Goal: Task Accomplishment & Management: Manage account settings

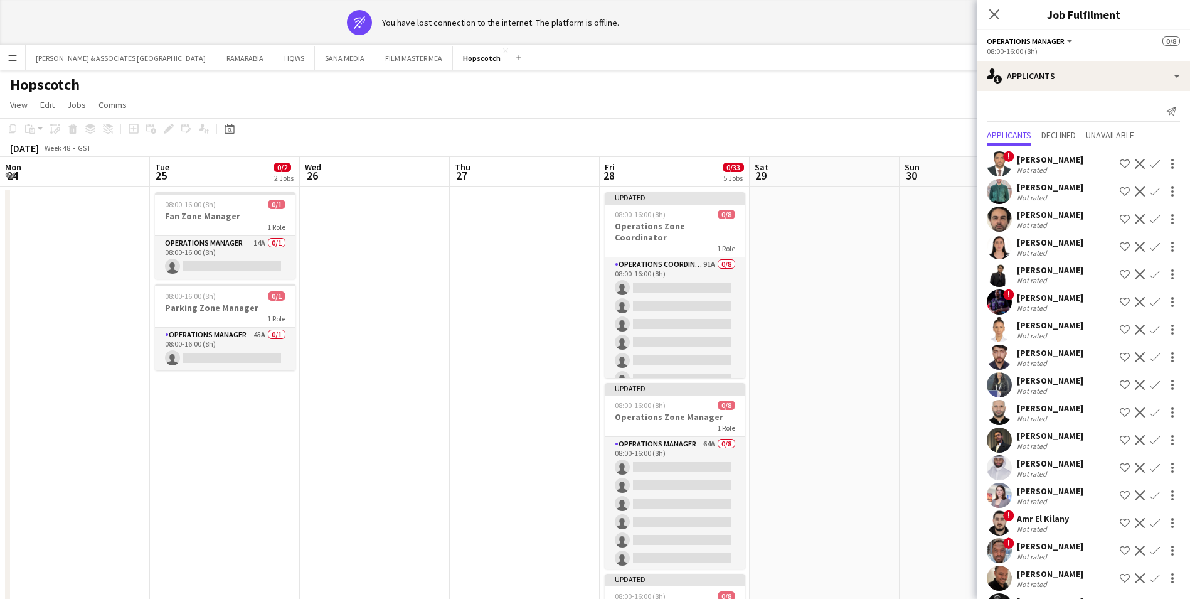
scroll to position [0, 432]
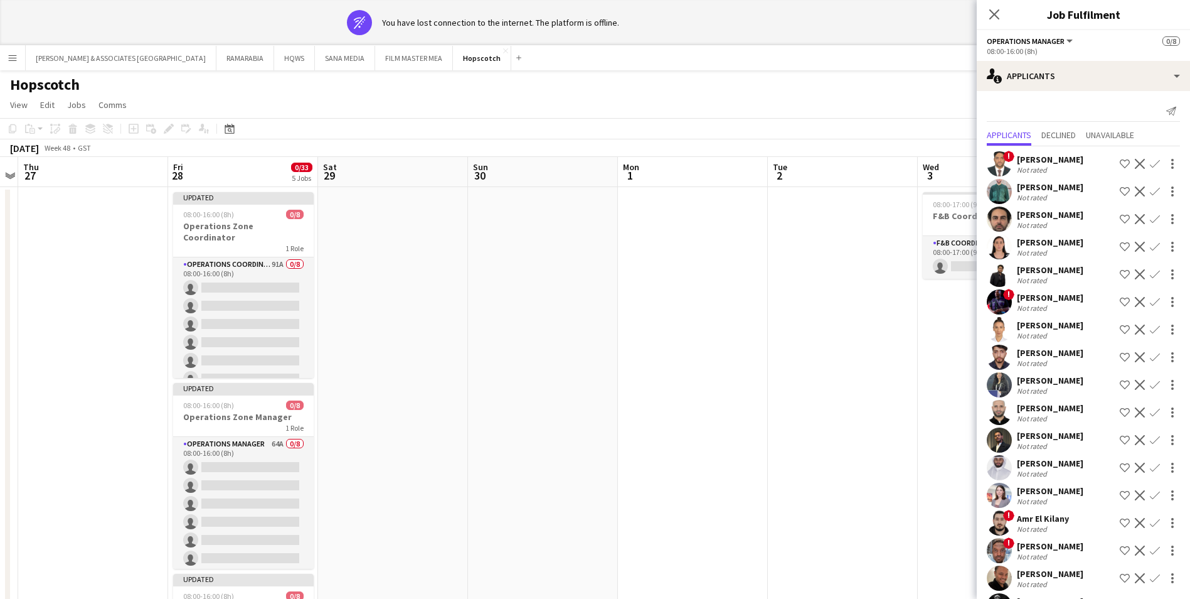
click at [3, 60] on button "Menu" at bounding box center [12, 57] width 25 height 25
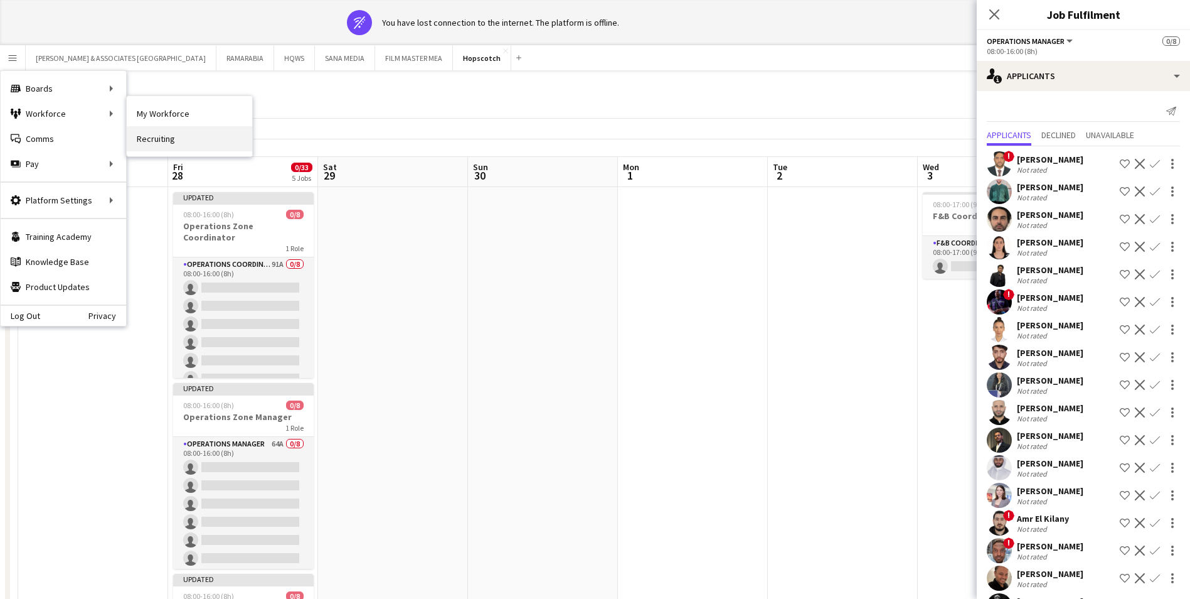
click at [178, 137] on link "Recruiting" at bounding box center [190, 138] width 126 height 25
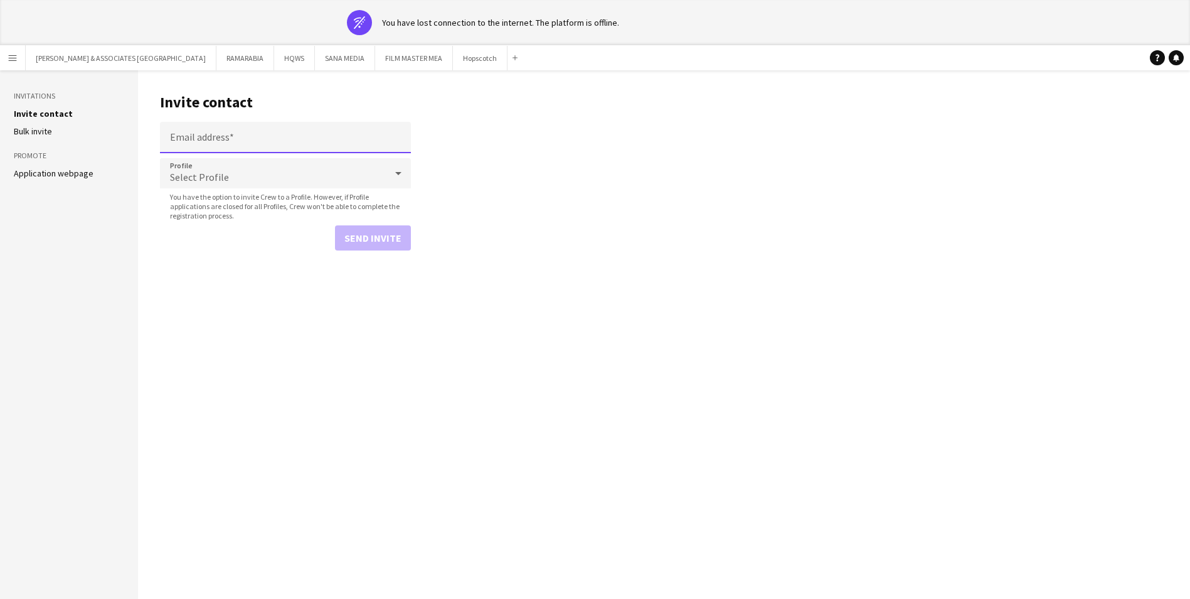
click at [216, 132] on input "Email address" at bounding box center [285, 137] width 251 height 31
paste input "**********"
type input "**********"
click at [245, 172] on div "Select Profile" at bounding box center [273, 173] width 226 height 30
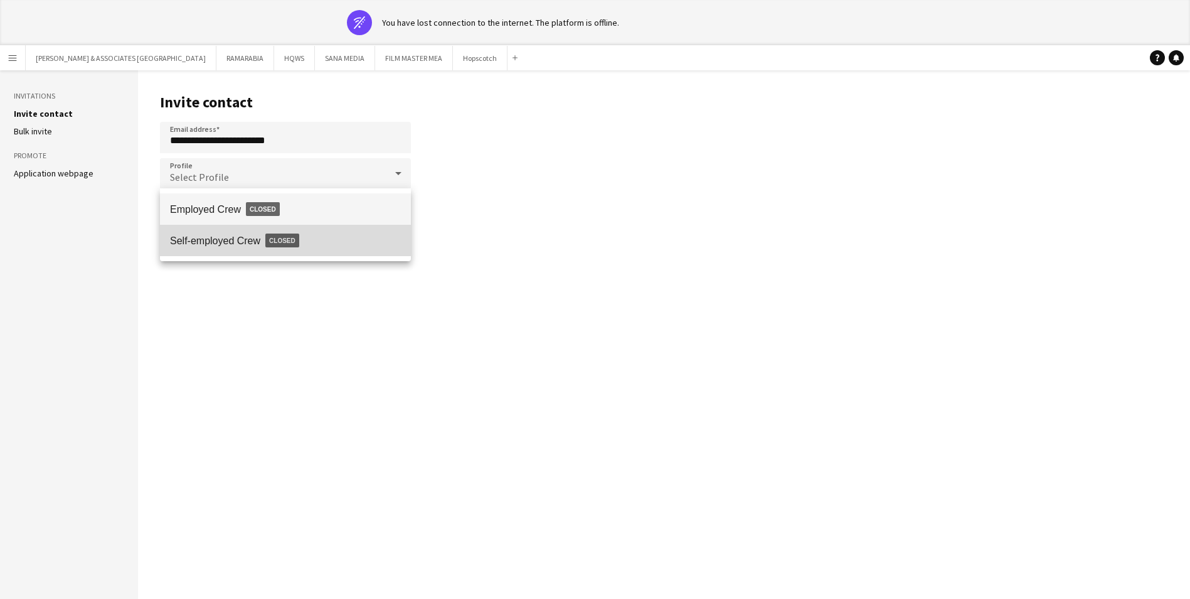
click at [242, 238] on span "Self-employed Crew Closed" at bounding box center [285, 240] width 231 height 29
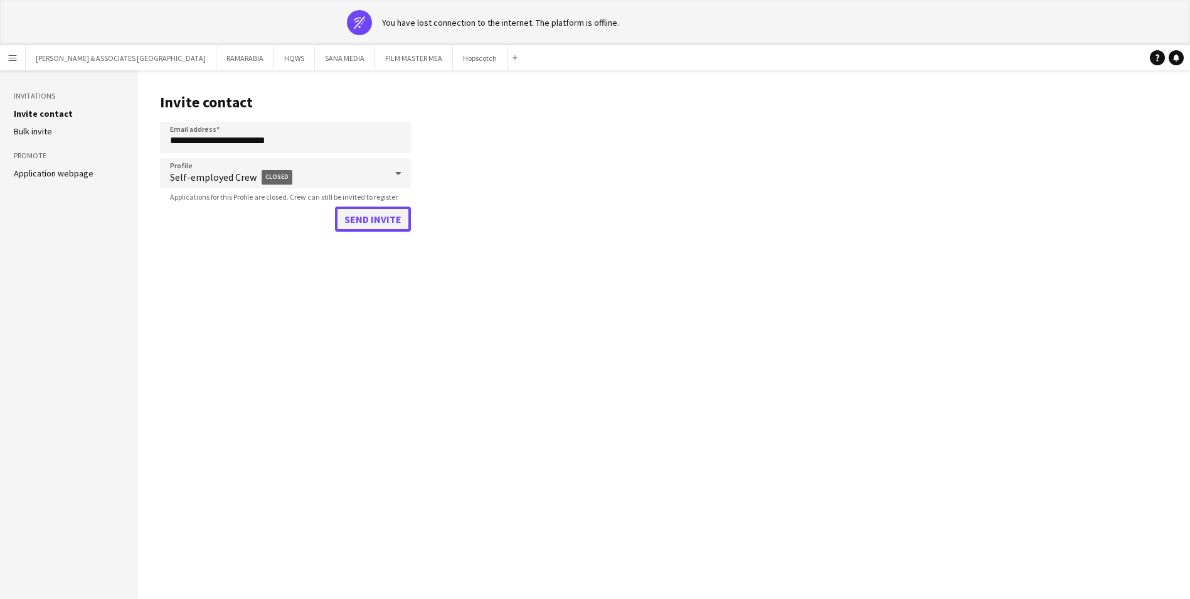
click at [378, 223] on button "Send invite" at bounding box center [373, 218] width 76 height 25
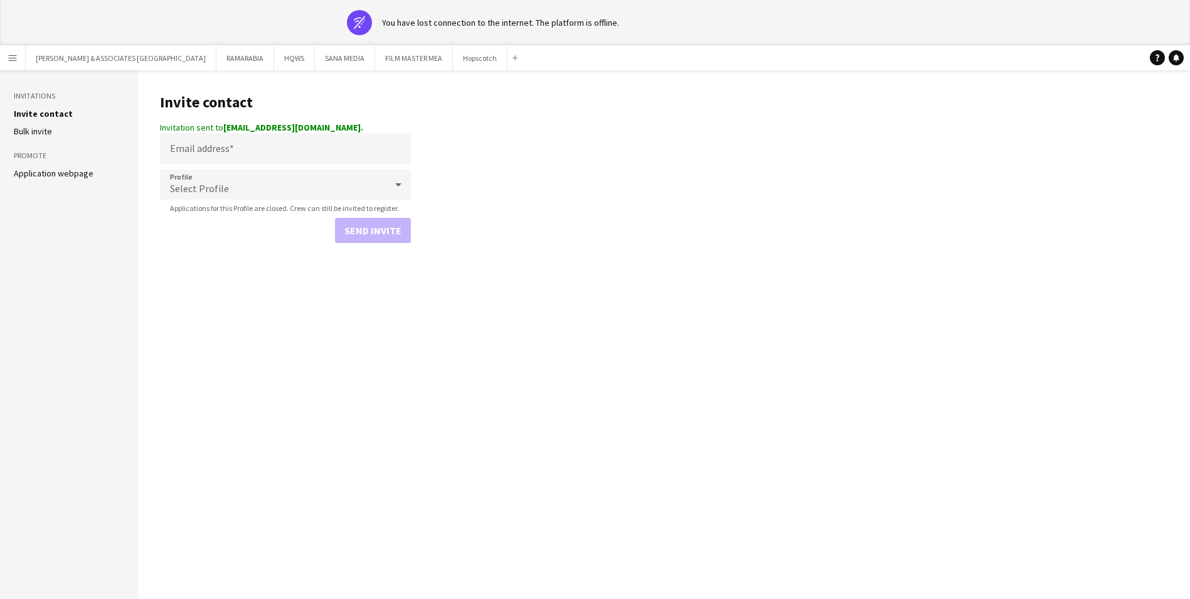
click at [794, 142] on main "Invite contact Invitation sent to vibin.mohanan88@gmail.com. Email address Prof…" at bounding box center [664, 357] width 1052 height 574
click at [14, 58] on app-icon "Menu" at bounding box center [13, 58] width 10 height 10
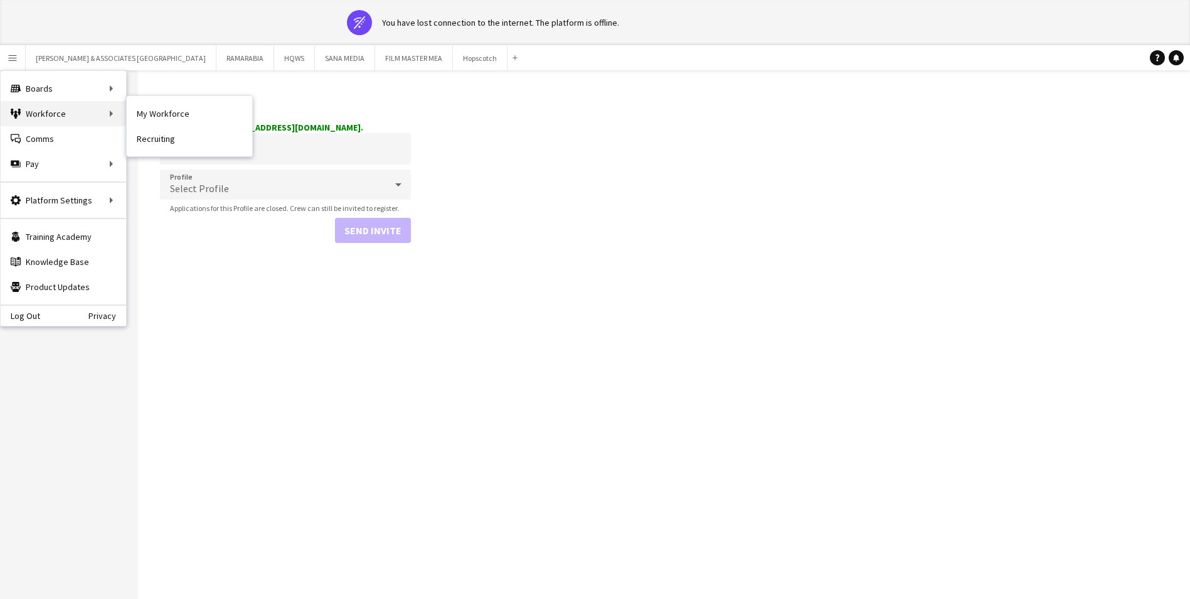
click at [58, 115] on div "Workforce Workforce" at bounding box center [64, 113] width 126 height 25
click at [88, 114] on div "Workforce Workforce" at bounding box center [64, 113] width 126 height 25
click at [173, 116] on link "My Workforce" at bounding box center [190, 113] width 126 height 25
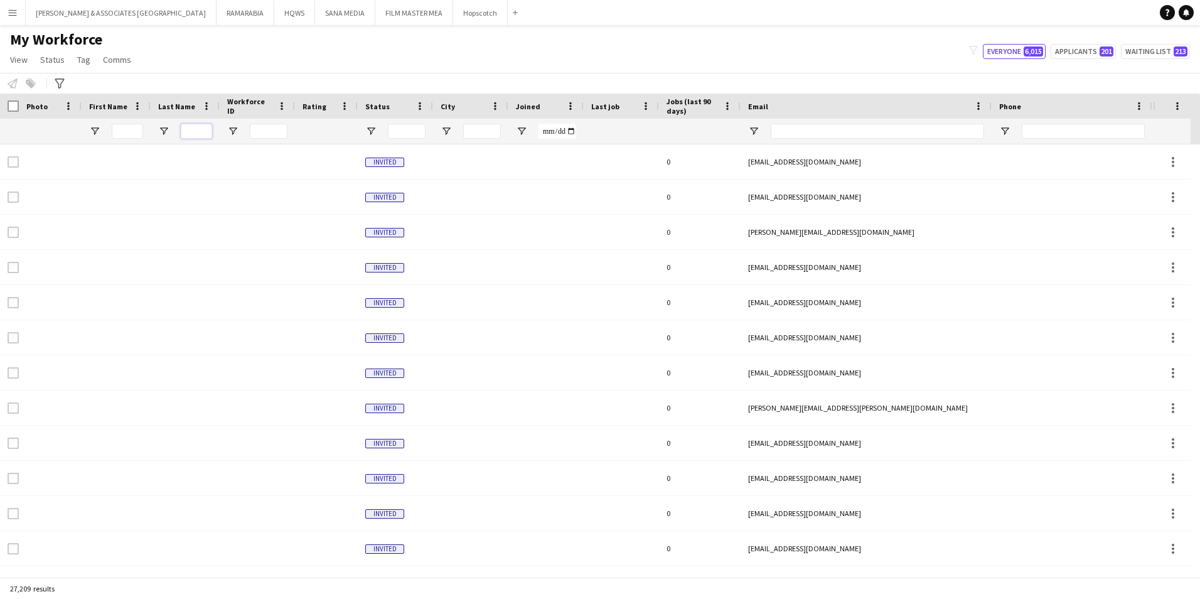
click at [200, 127] on input "Last Name Filter Input" at bounding box center [196, 131] width 31 height 15
paste input "**********"
type input "**********"
click at [872, 129] on input "Email Filter Input" at bounding box center [877, 131] width 213 height 15
paste input "**********"
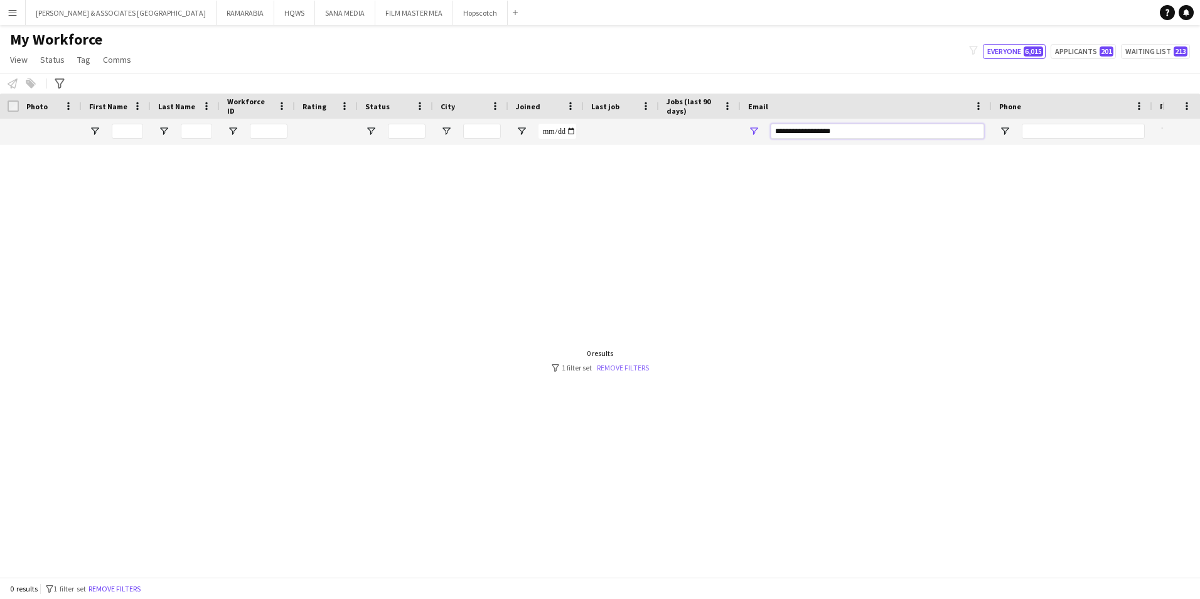
type input "**********"
click at [617, 370] on link "Remove filters" at bounding box center [623, 367] width 52 height 9
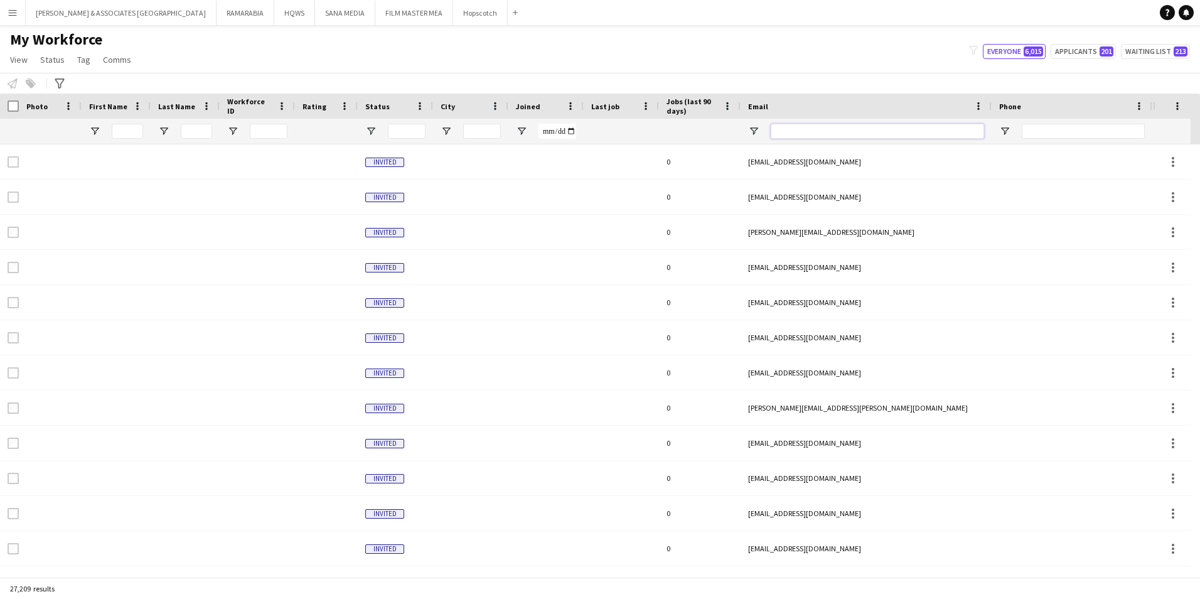
paste input "**********"
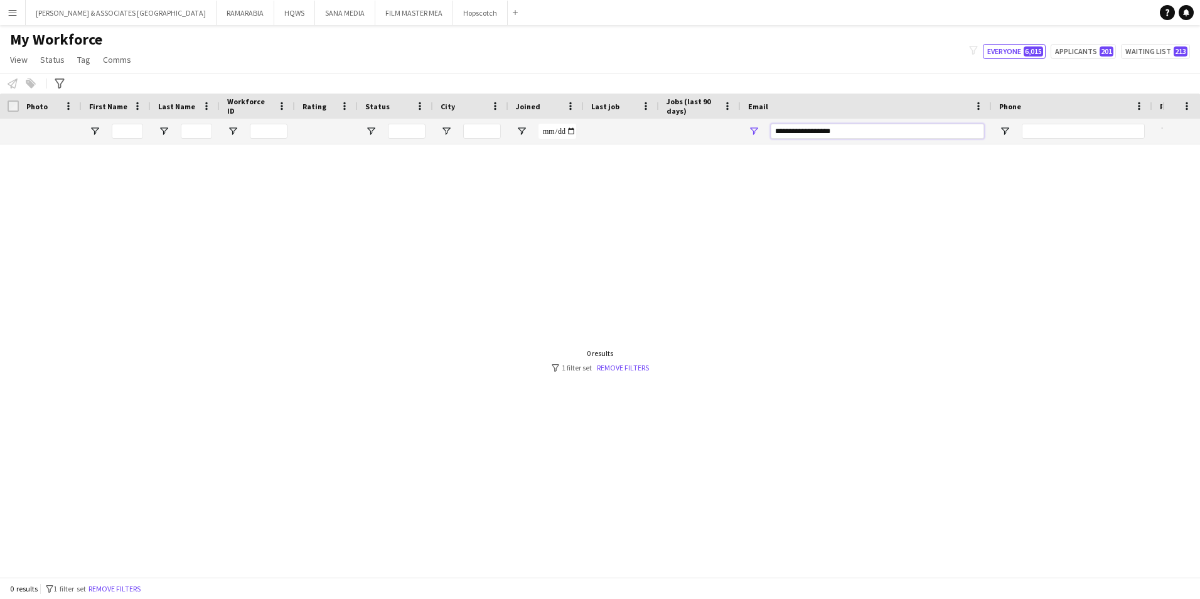
type input "**********"
drag, startPoint x: 875, startPoint y: 126, endPoint x: 700, endPoint y: 131, distance: 175.1
click at [700, 131] on div at bounding box center [680, 131] width 1360 height 25
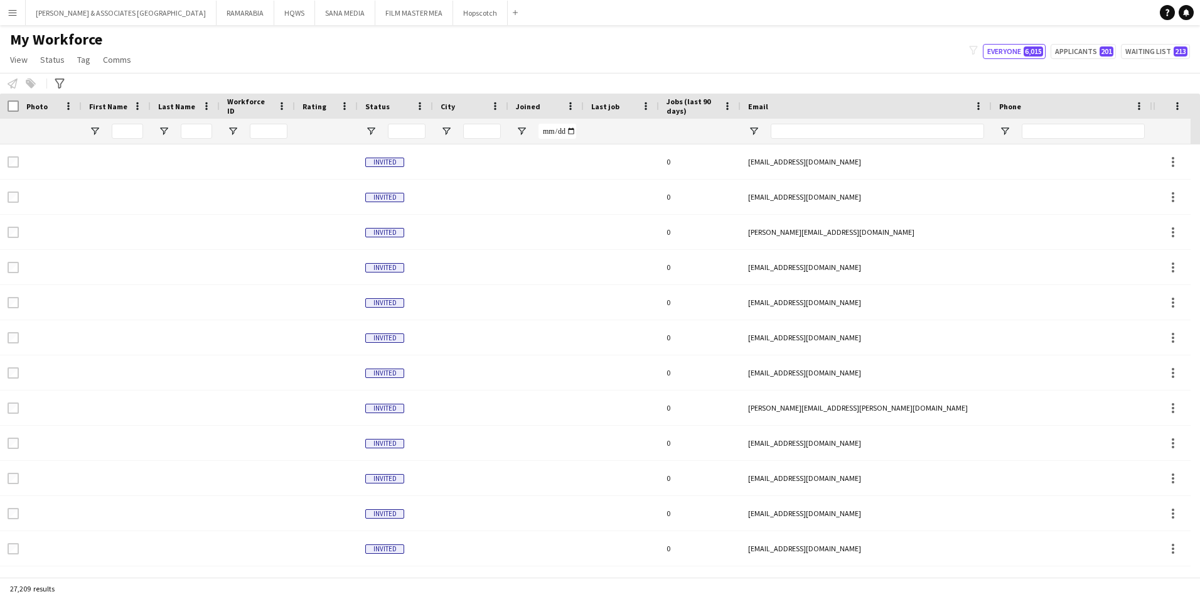
click at [8, 4] on button "Menu" at bounding box center [12, 12] width 25 height 25
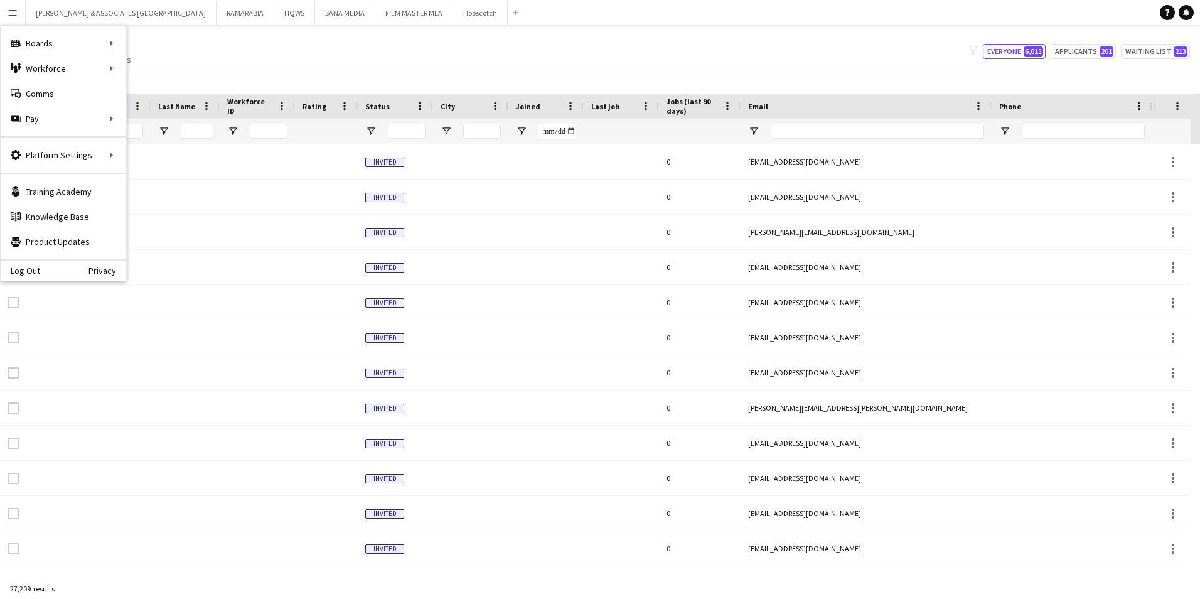
click at [307, 51] on div "My Workforce View Views Default view [PERSON_NAME] New view Update view Delete …" at bounding box center [600, 51] width 1200 height 43
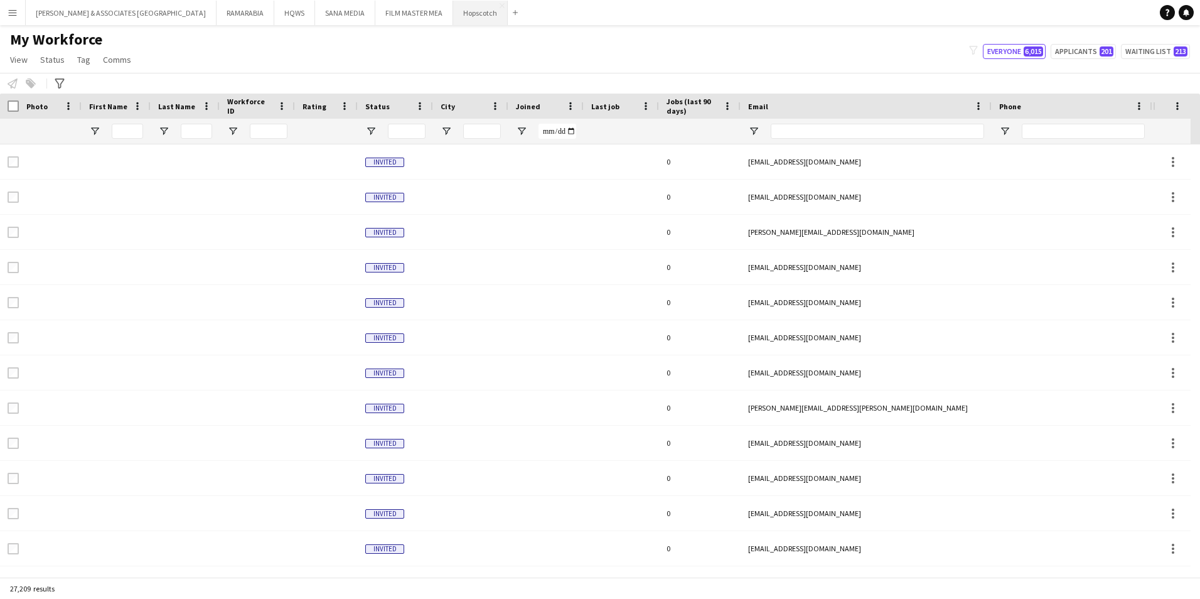
click at [453, 13] on button "Hopscotch Close" at bounding box center [480, 13] width 55 height 24
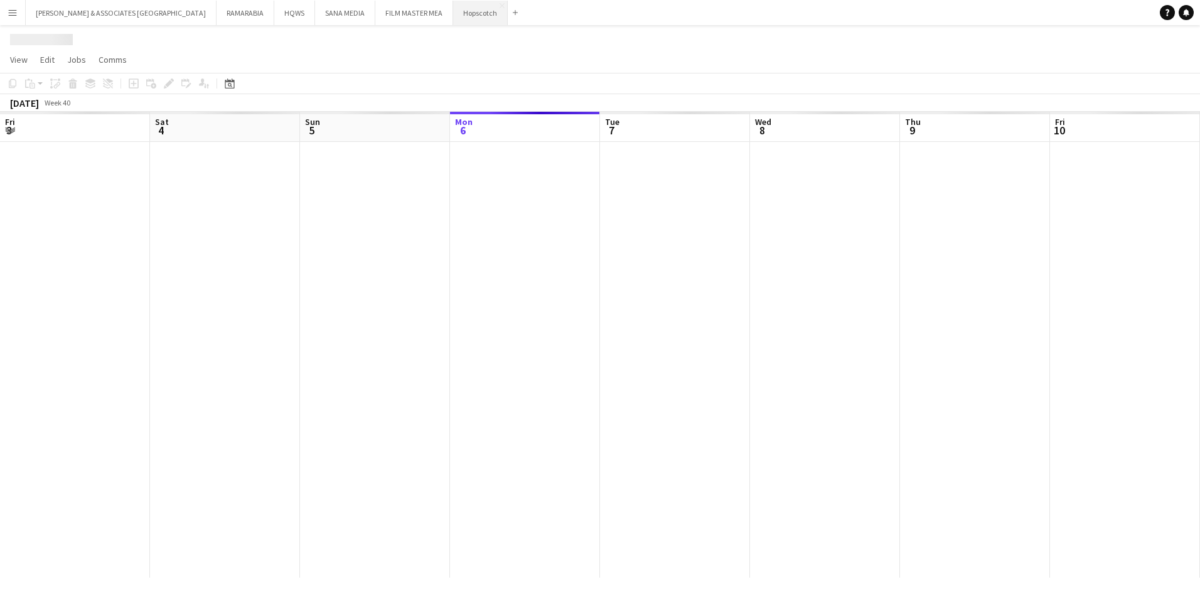
scroll to position [0, 300]
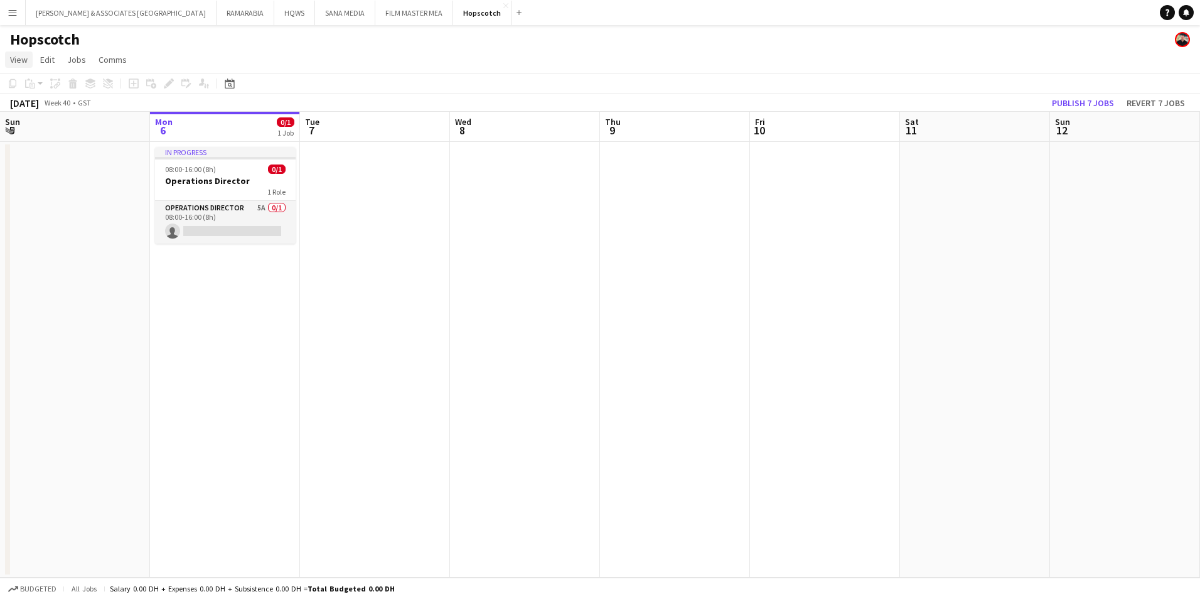
click at [24, 64] on span "View" at bounding box center [19, 59] width 18 height 11
click at [65, 141] on link "Month view" at bounding box center [56, 140] width 100 height 26
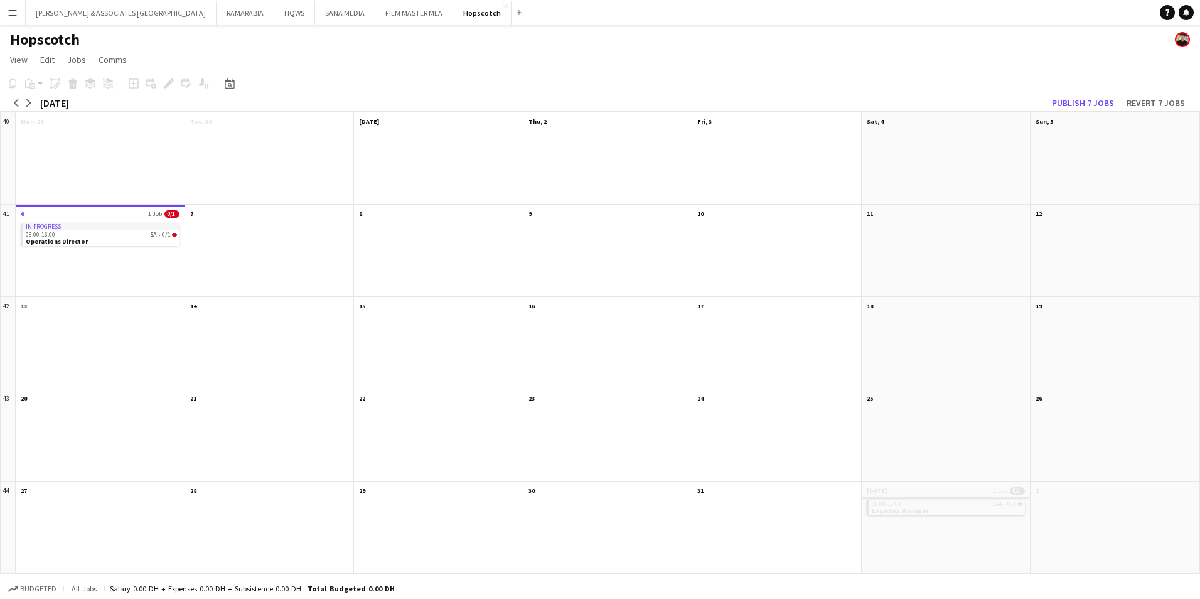
click at [931, 491] on app-month-view-date-header "[DATE] 1 Job 0/1" at bounding box center [946, 489] width 169 height 16
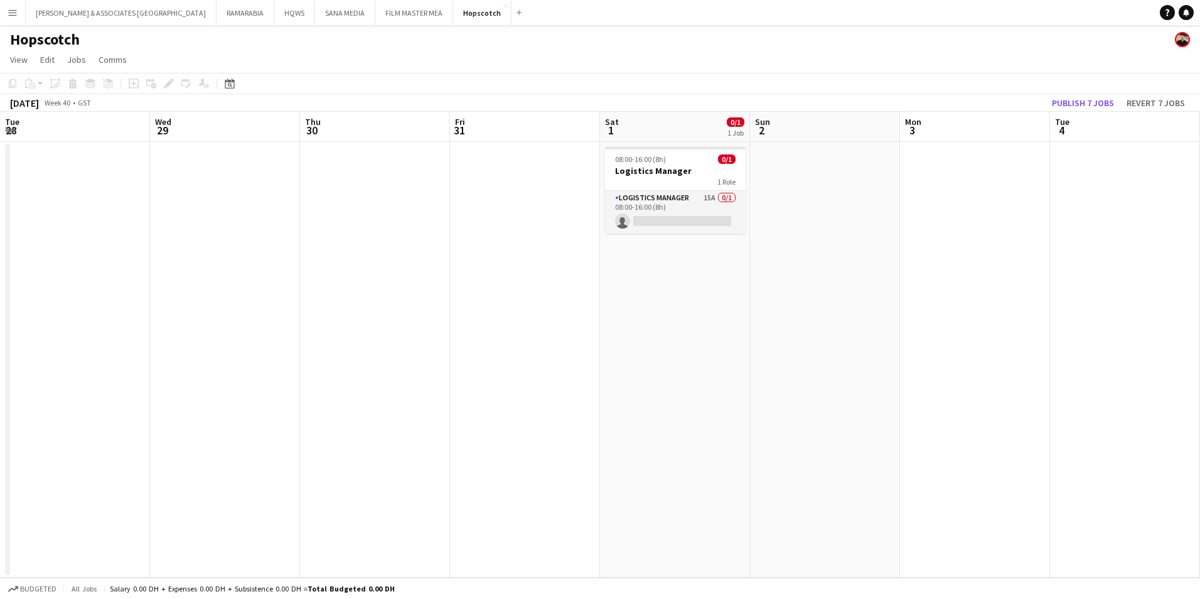
scroll to position [0, 432]
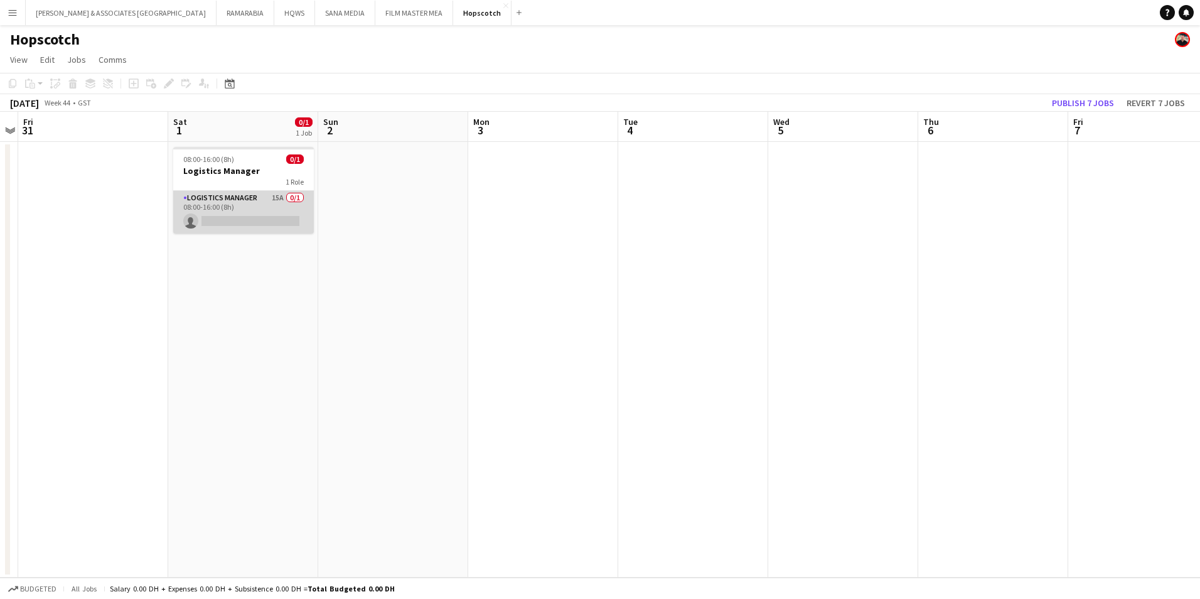
click at [269, 202] on app-card-role "Logistics Manager 15A 0/1 08:00-16:00 (8h) single-neutral-actions" at bounding box center [243, 212] width 141 height 43
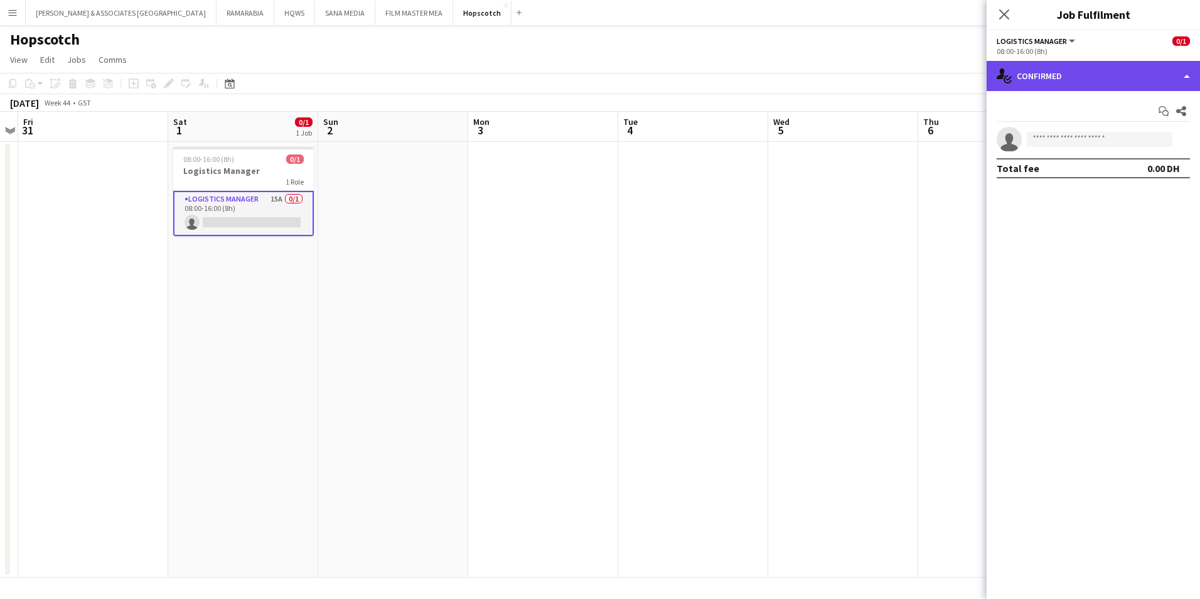
click at [1113, 75] on div "single-neutral-actions-check-2 Confirmed" at bounding box center [1092, 76] width 213 height 30
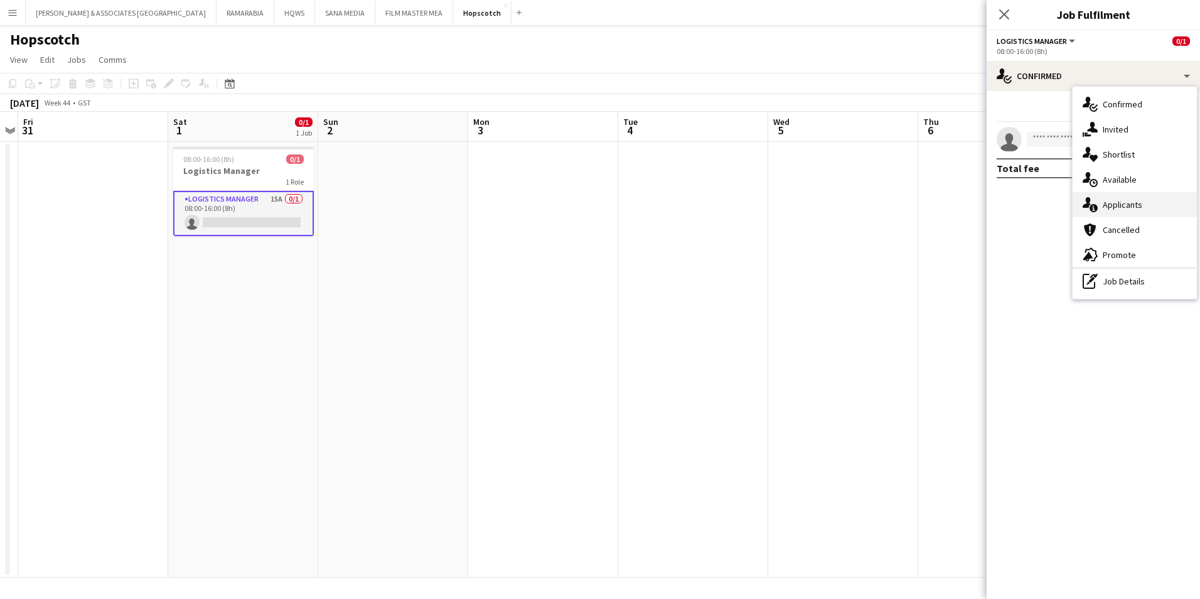
click at [1167, 204] on div "single-neutral-actions-information Applicants" at bounding box center [1134, 204] width 124 height 25
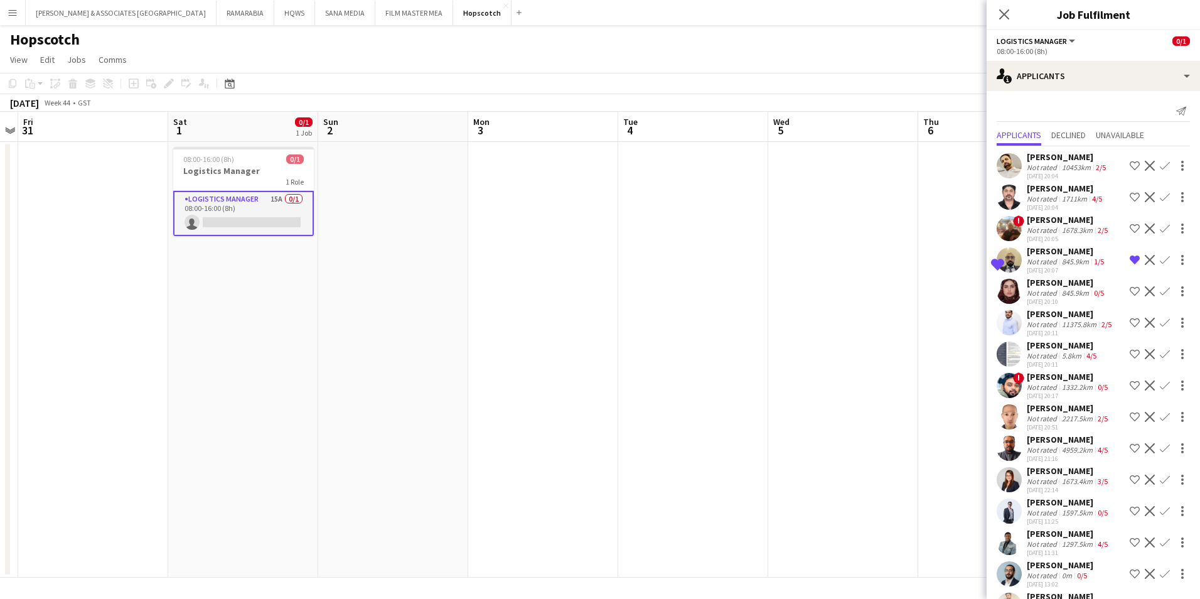
scroll to position [45, 0]
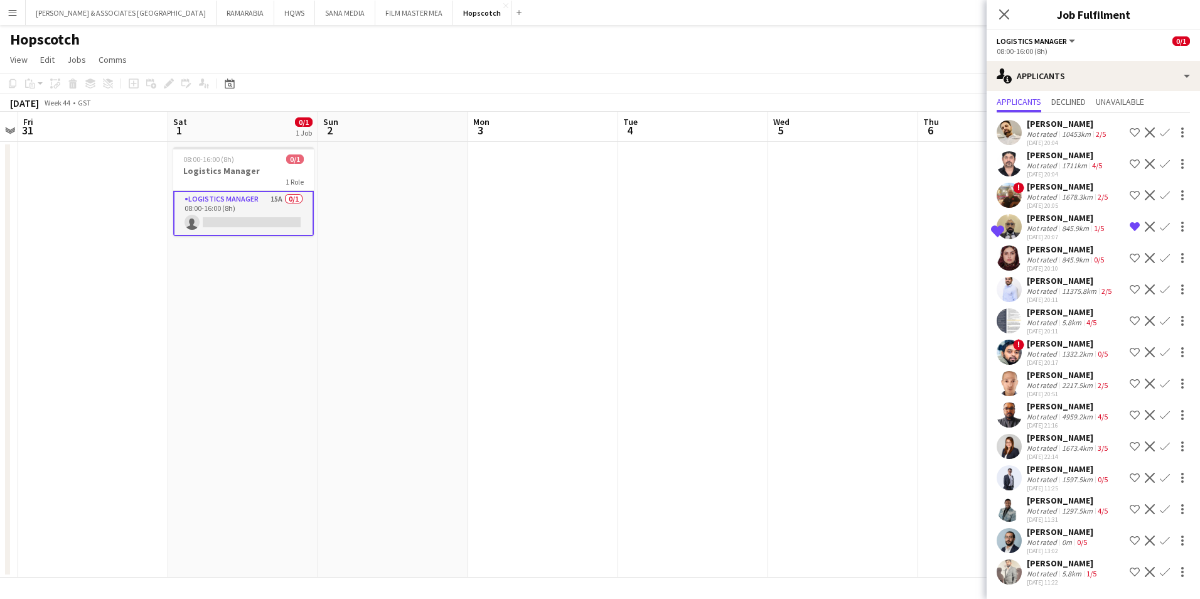
click at [1086, 568] on div "[PERSON_NAME]" at bounding box center [1063, 562] width 72 height 11
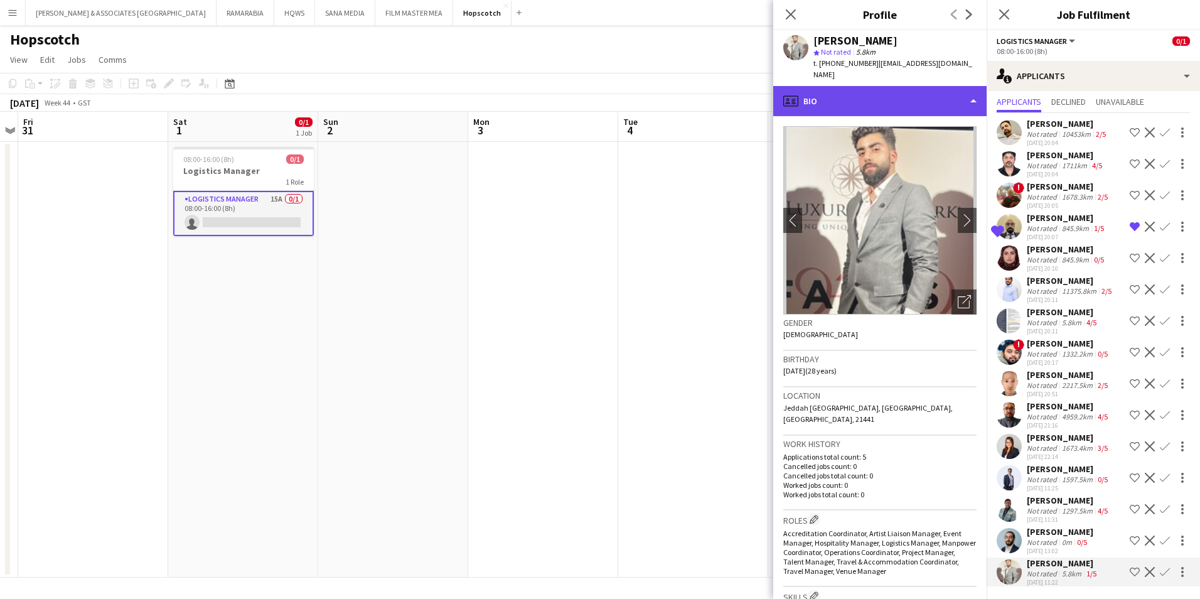
click at [883, 101] on div "profile Bio" at bounding box center [879, 101] width 213 height 30
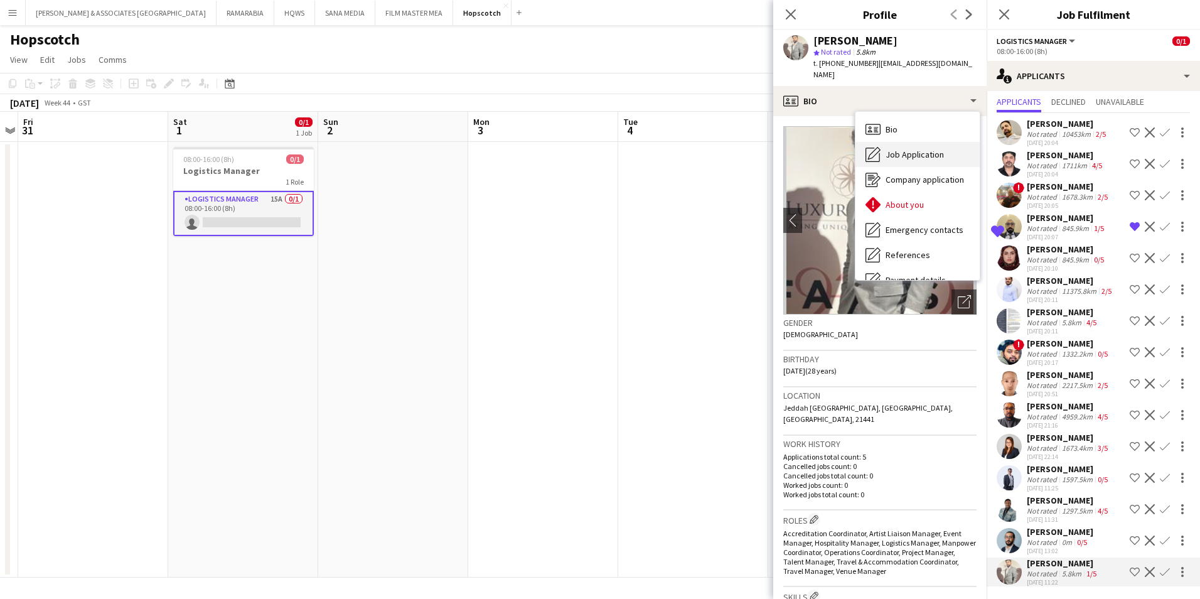
click at [934, 164] on div "Job Application Job Application" at bounding box center [917, 154] width 124 height 25
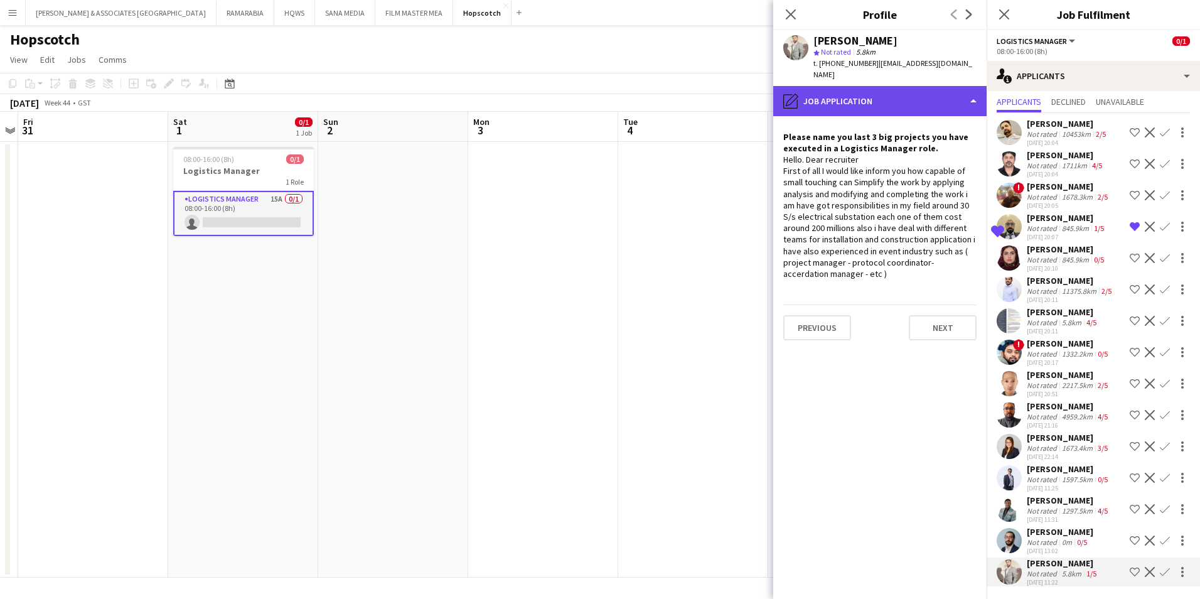
click at [873, 95] on div "pencil4 Job Application" at bounding box center [879, 101] width 213 height 30
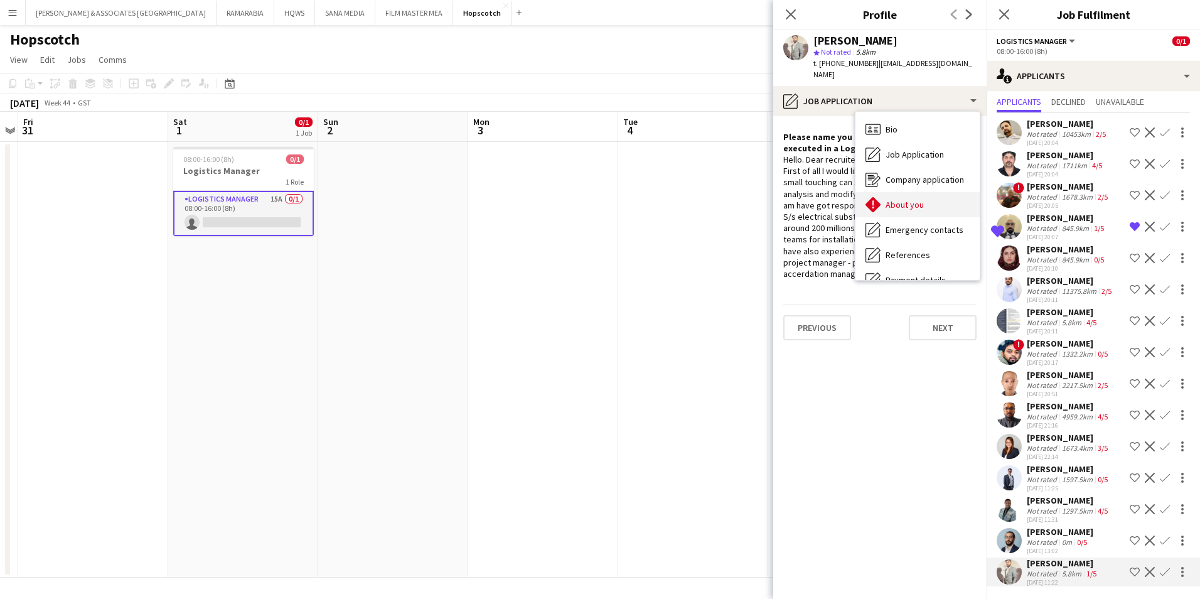
click at [917, 209] on span "About you" at bounding box center [904, 204] width 38 height 11
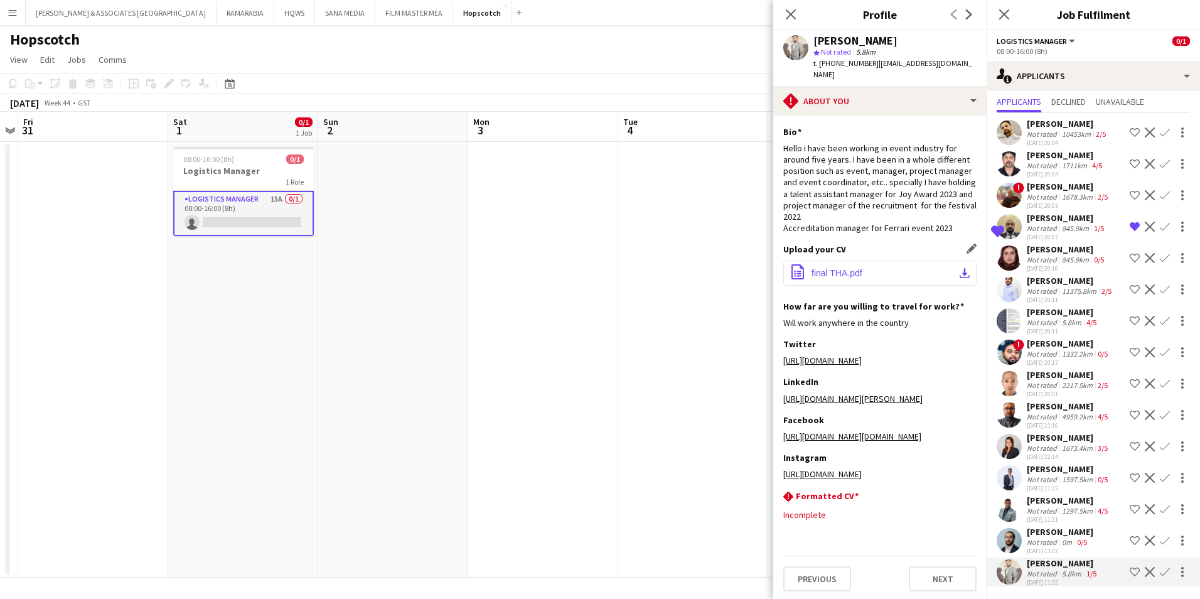
click at [884, 277] on button "office-file-sheet final THA.pdf download-bottom" at bounding box center [879, 272] width 193 height 25
click at [21, 60] on span "View" at bounding box center [19, 59] width 18 height 11
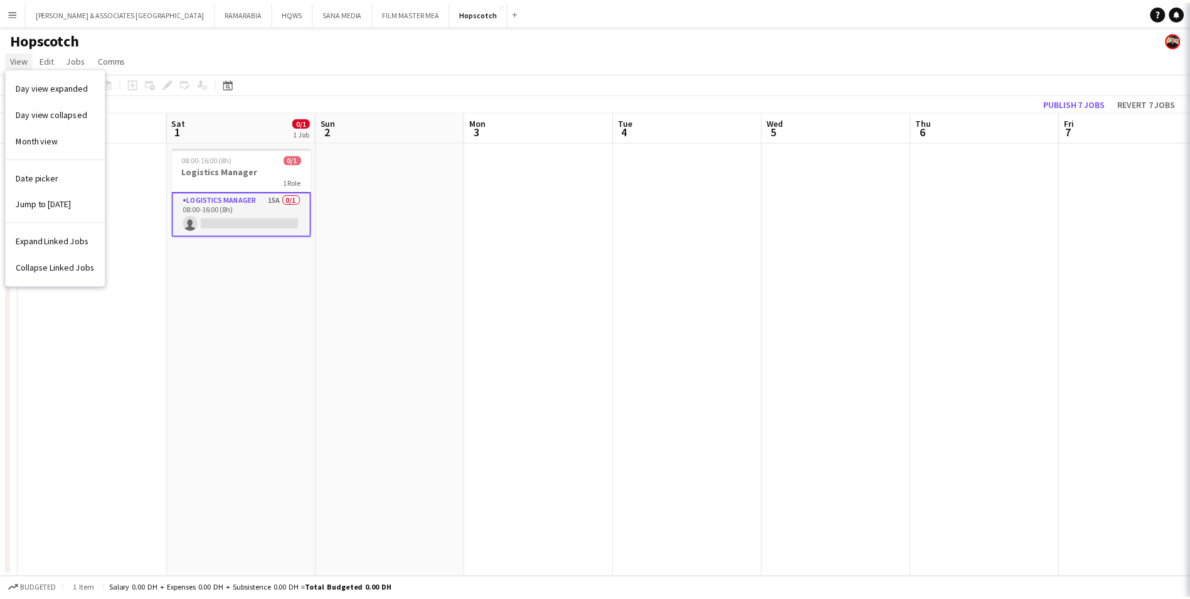
scroll to position [0, 0]
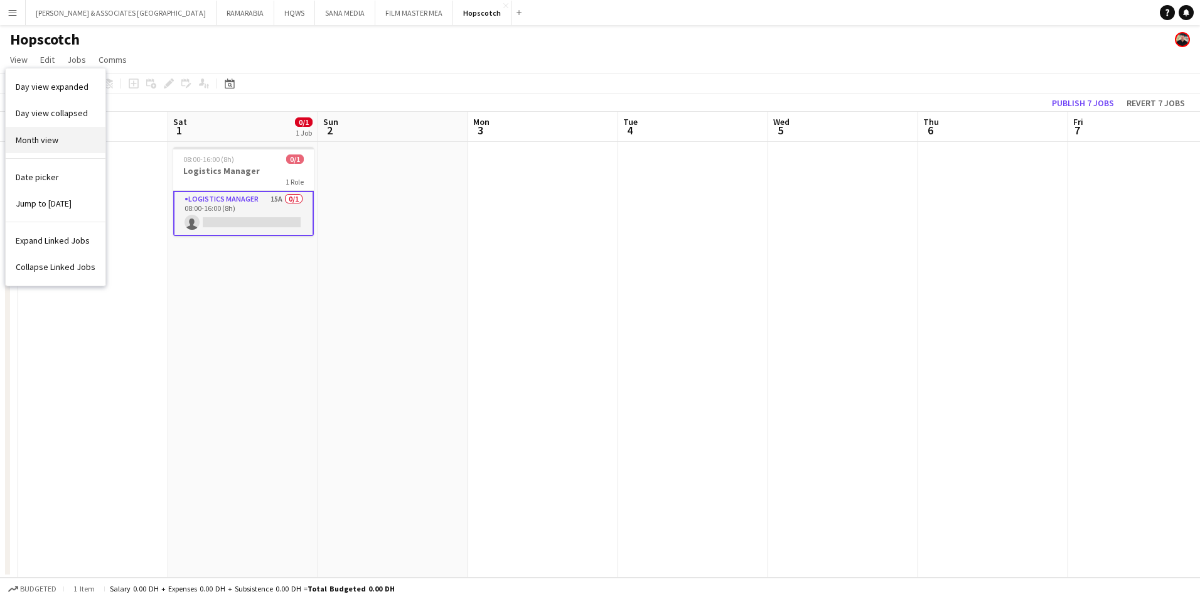
click at [48, 146] on link "Month view" at bounding box center [56, 140] width 100 height 26
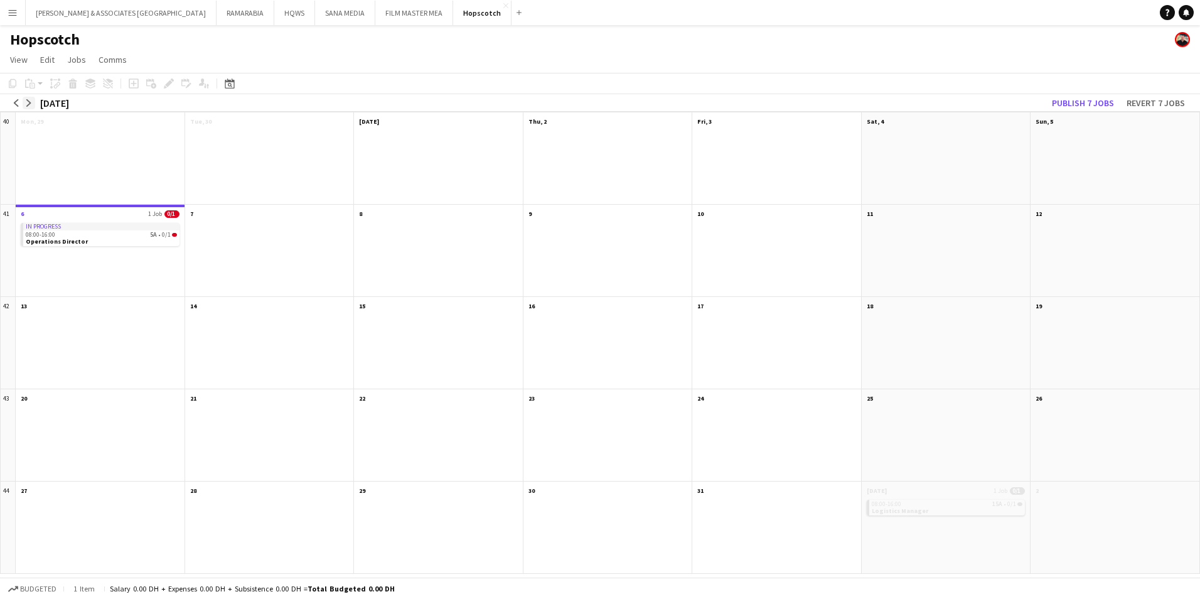
click at [29, 101] on app-icon "arrow-right" at bounding box center [29, 103] width 8 height 8
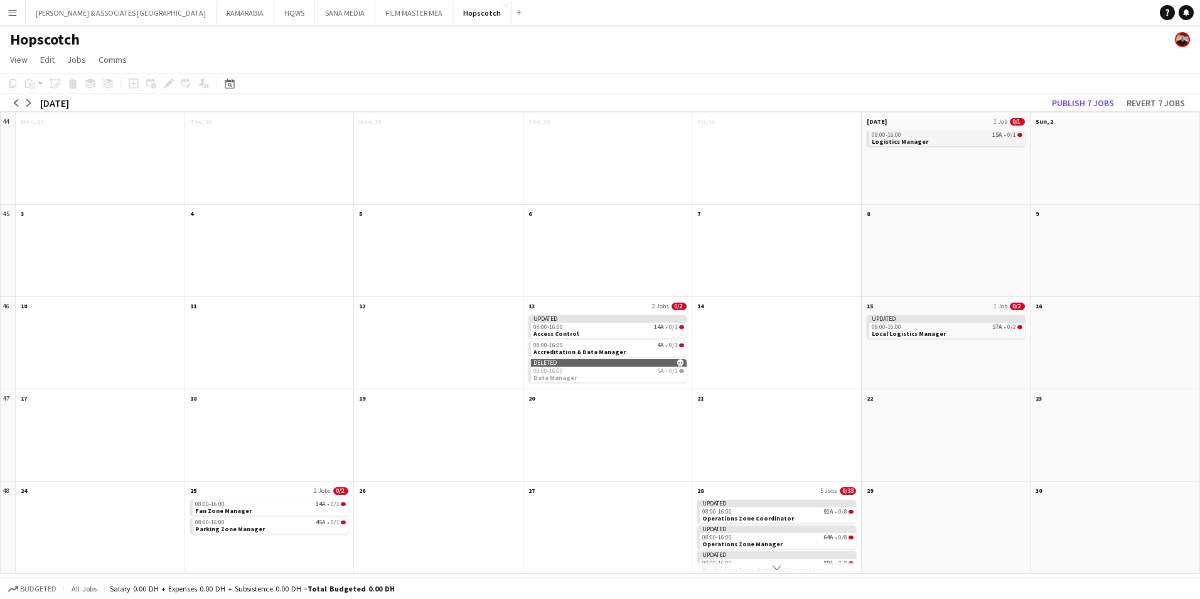
click at [935, 137] on div "08:00-16:00 15A • 0/1" at bounding box center [947, 135] width 151 height 6
click at [935, 119] on app-month-view-date-header "[DATE] 1 Job 0/1" at bounding box center [946, 120] width 169 height 16
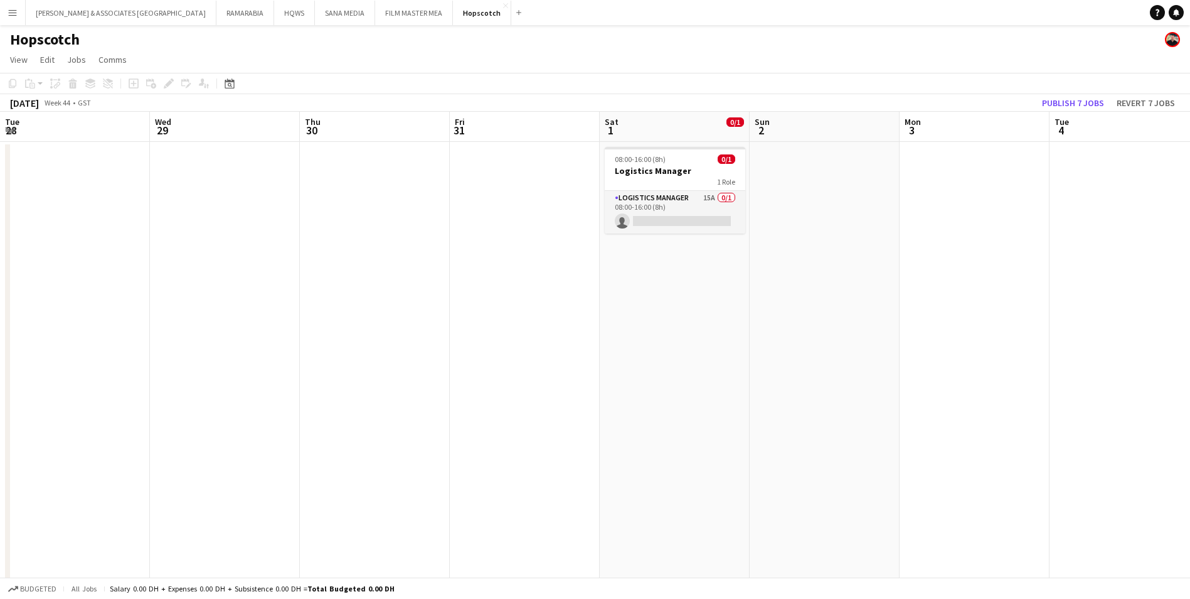
scroll to position [0, 432]
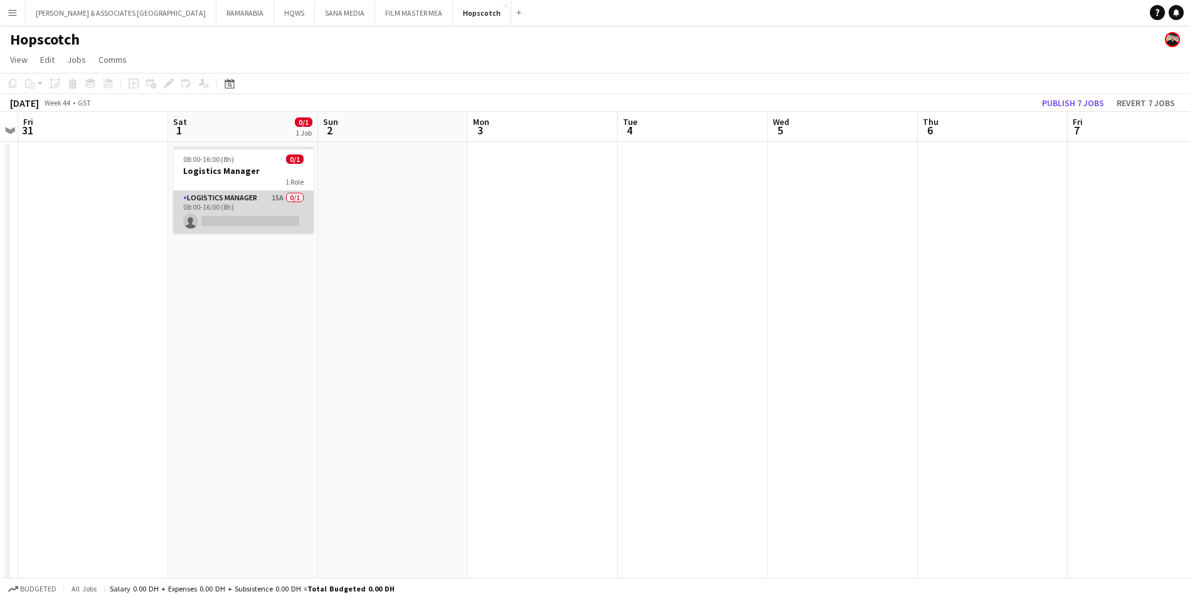
click at [223, 192] on app-card-role "Logistics Manager 15A 0/1 08:00-16:00 (8h) single-neutral-actions" at bounding box center [243, 212] width 141 height 43
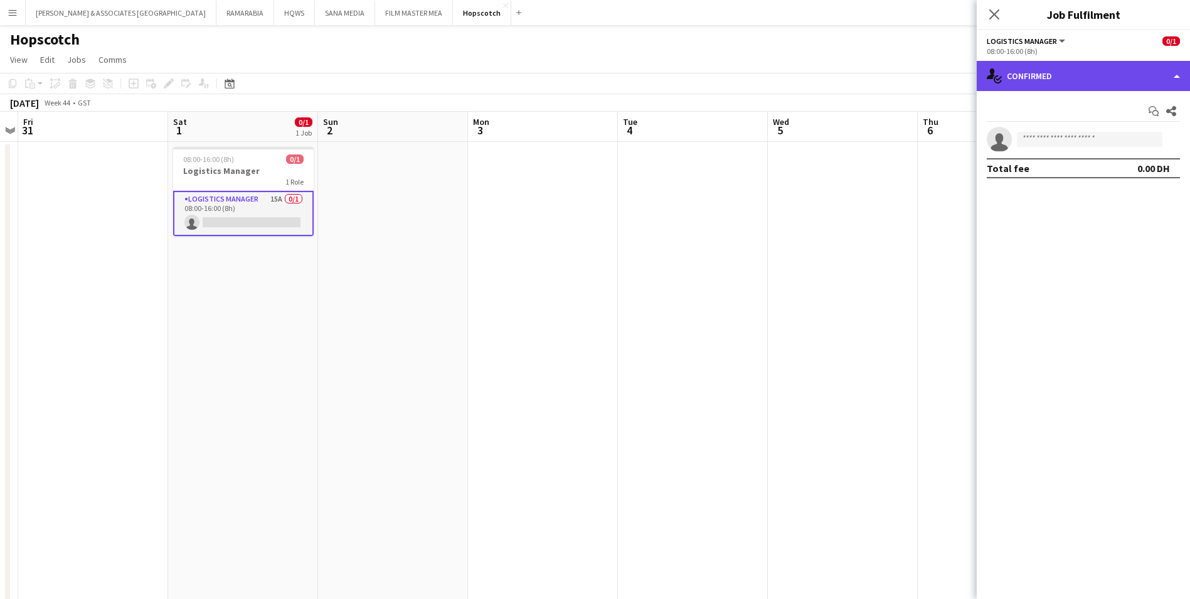
click at [1086, 77] on div "single-neutral-actions-check-2 Confirmed" at bounding box center [1083, 76] width 213 height 30
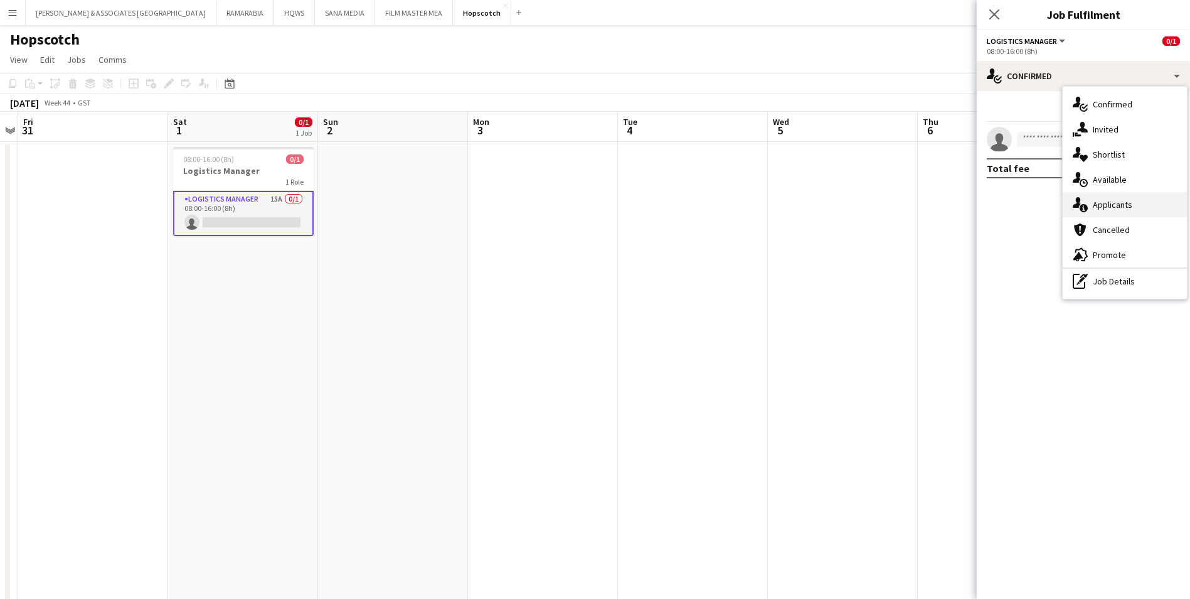
drag, startPoint x: 1126, startPoint y: 245, endPoint x: 1128, endPoint y: 196, distance: 48.4
click at [1128, 196] on div "single-neutral-actions-check-2 Confirmed single-neutral-actions-share-1 Invited…" at bounding box center [1125, 193] width 124 height 212
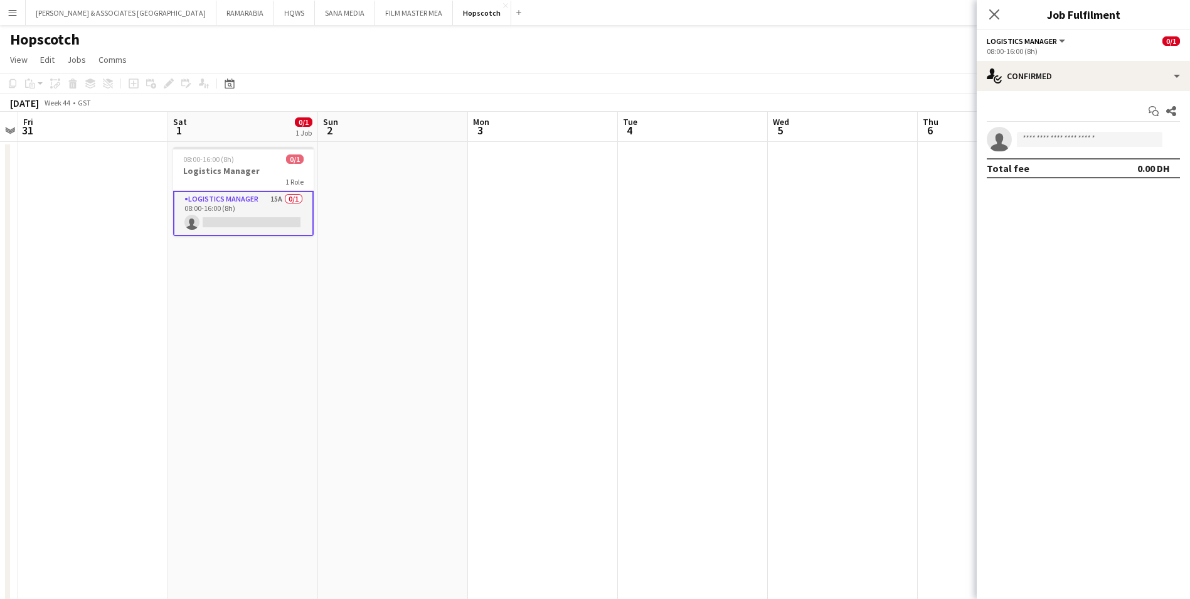
click at [1082, 60] on app-options-switcher "Logistics Manager All roles Logistics Manager 0/1 08:00-16:00 (8h)" at bounding box center [1083, 45] width 213 height 31
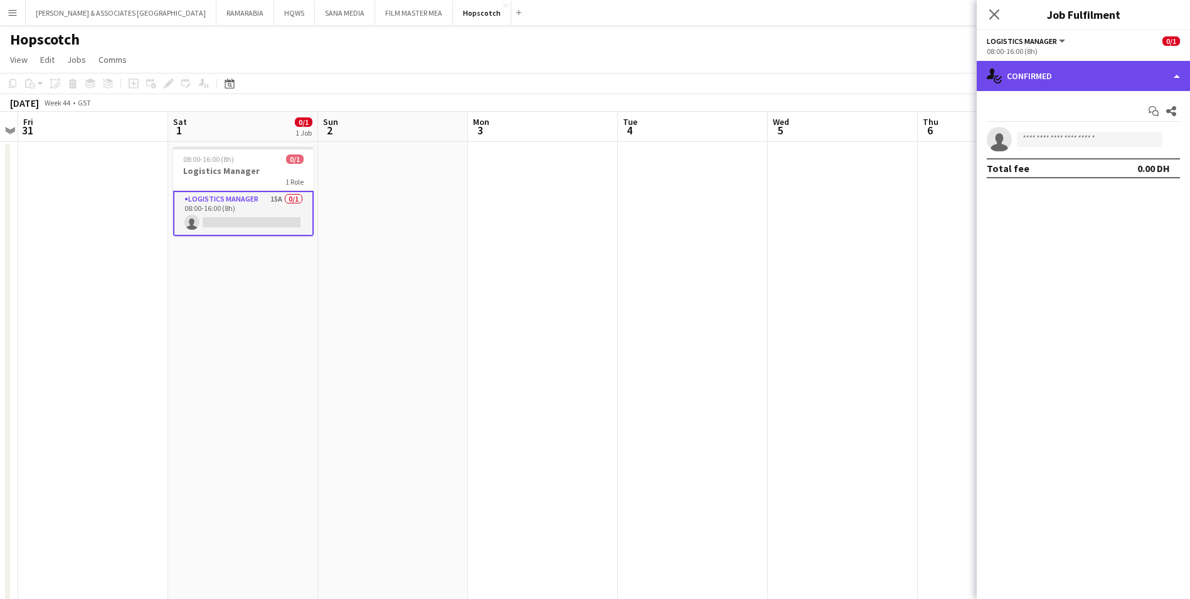
click at [1083, 77] on div "single-neutral-actions-check-2 Confirmed" at bounding box center [1083, 76] width 213 height 30
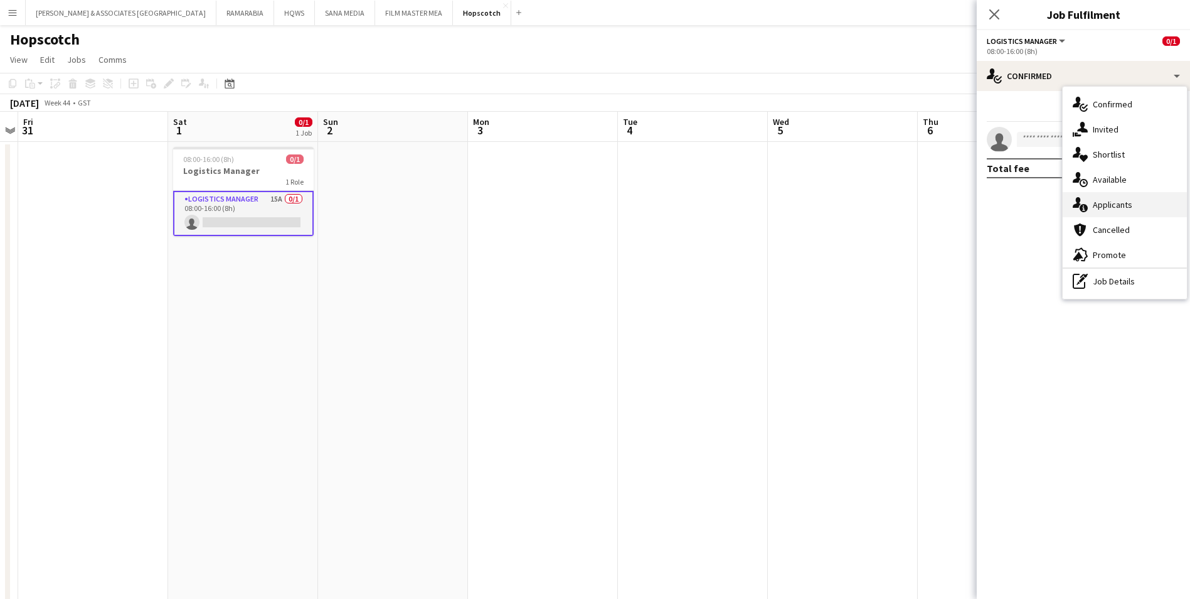
click at [1132, 216] on div "single-neutral-actions-information Applicants" at bounding box center [1125, 204] width 124 height 25
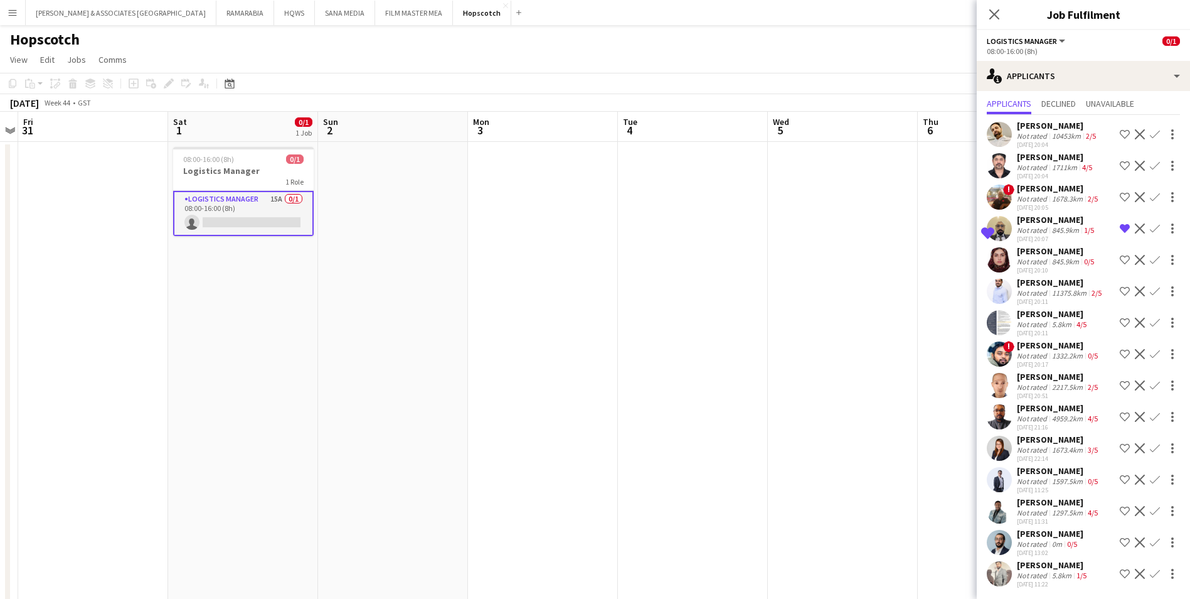
scroll to position [45, 0]
click at [1030, 567] on div "[PERSON_NAME]" at bounding box center [1053, 562] width 72 height 11
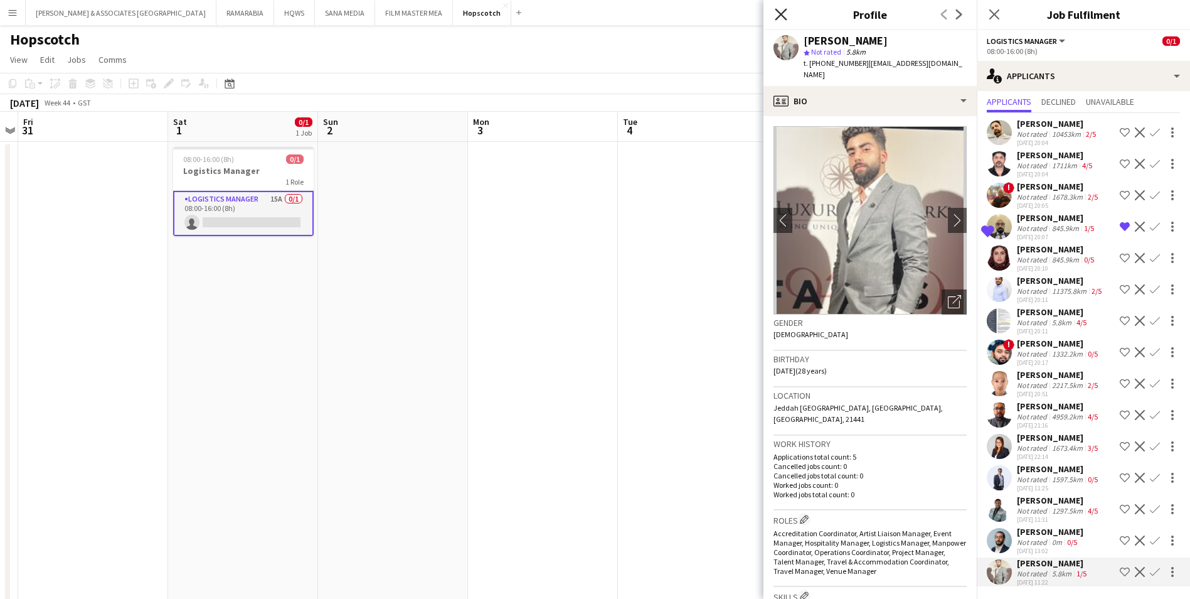
click at [780, 13] on icon at bounding box center [781, 14] width 12 height 12
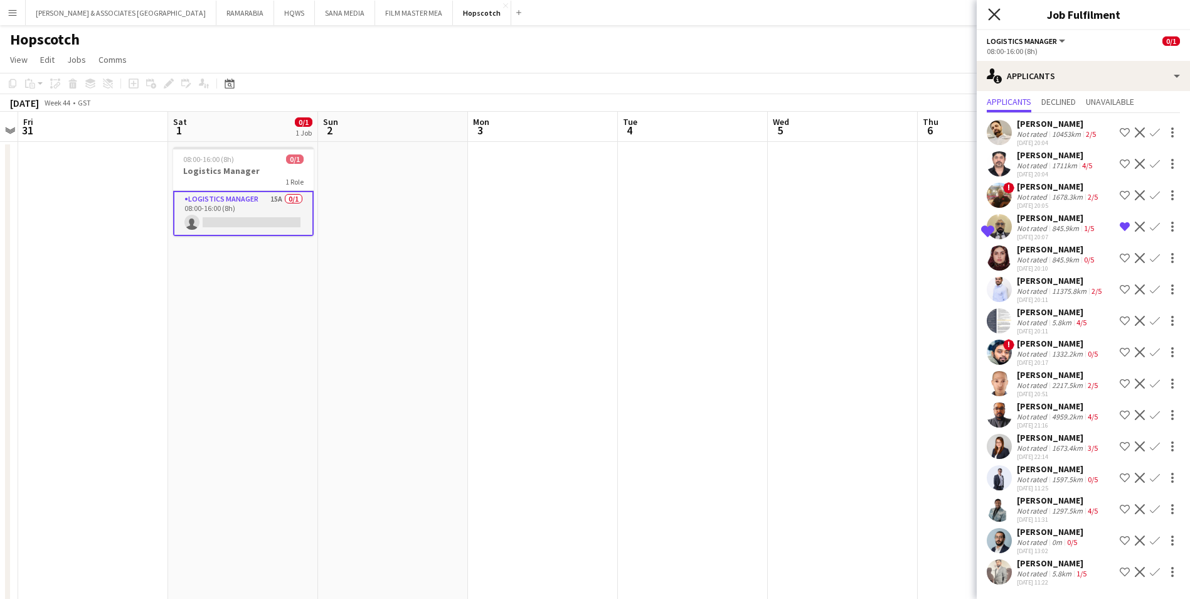
click at [997, 9] on icon "Close pop-in" at bounding box center [994, 14] width 12 height 12
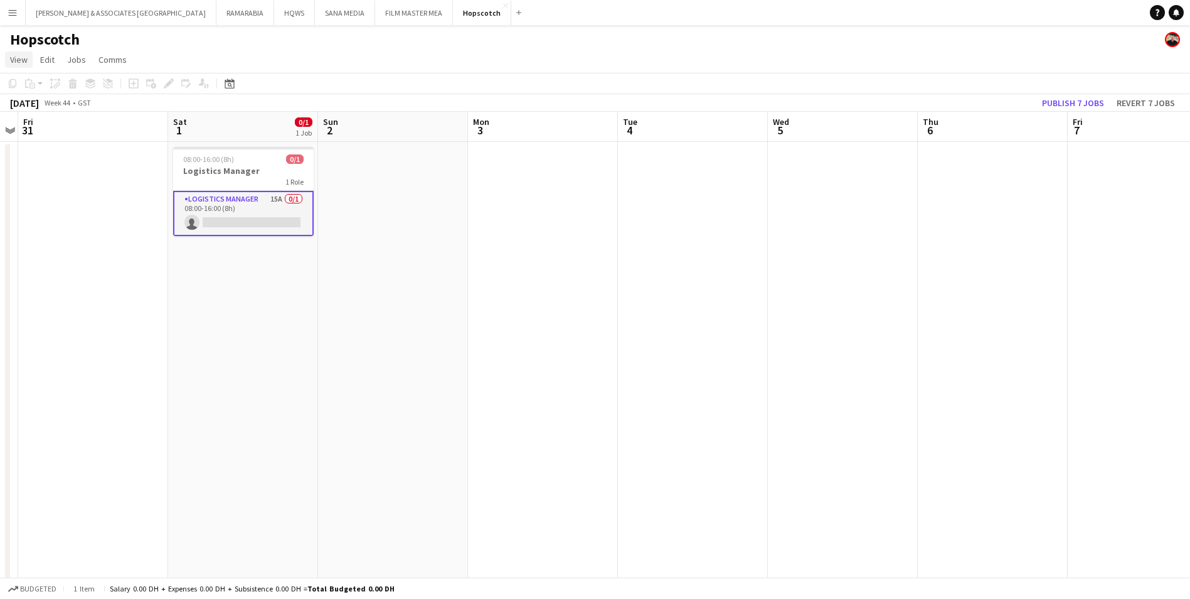
click at [14, 61] on span "View" at bounding box center [19, 59] width 18 height 11
click at [75, 146] on link "Month view" at bounding box center [56, 140] width 100 height 26
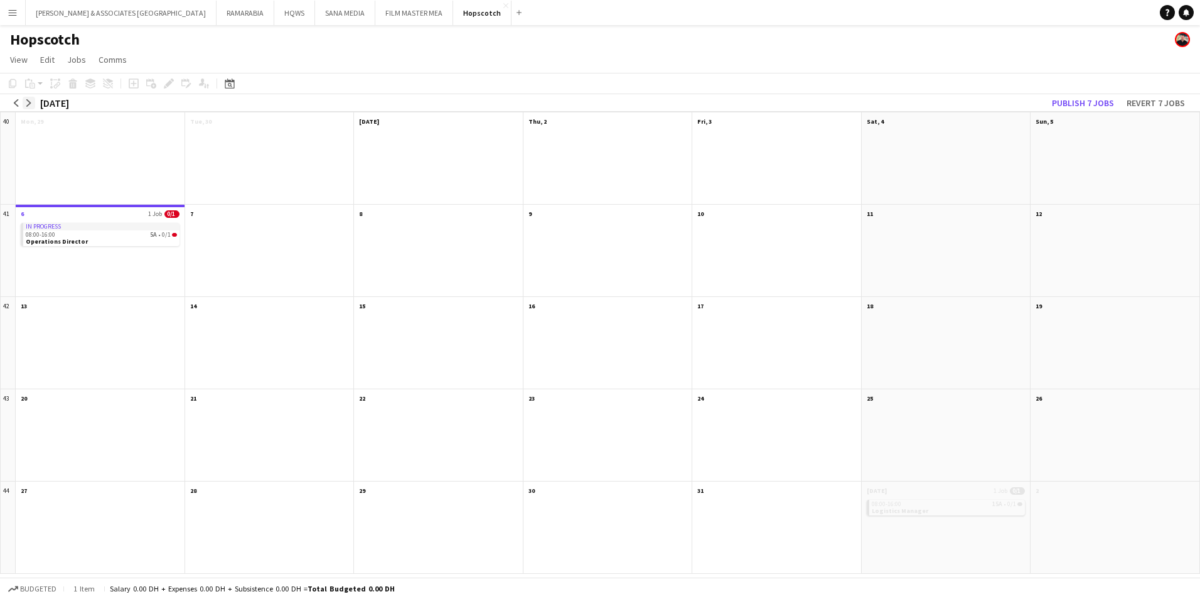
click at [29, 100] on app-icon "arrow-right" at bounding box center [29, 103] width 8 height 8
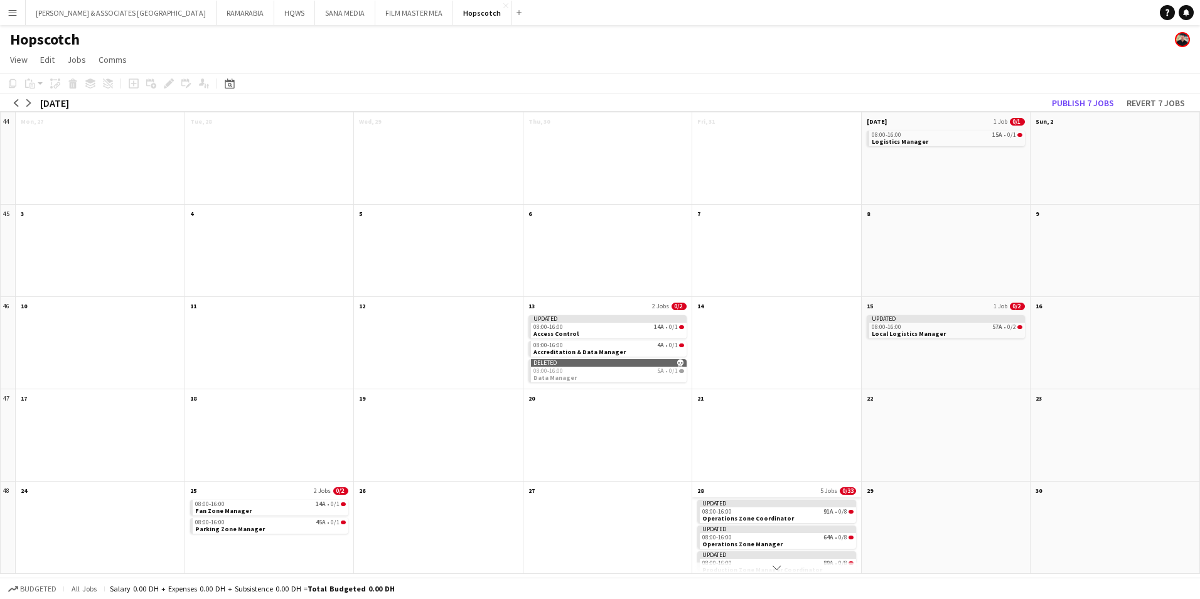
click at [782, 489] on app-month-view-date-header "28 5 Jobs 0/33" at bounding box center [776, 489] width 169 height 16
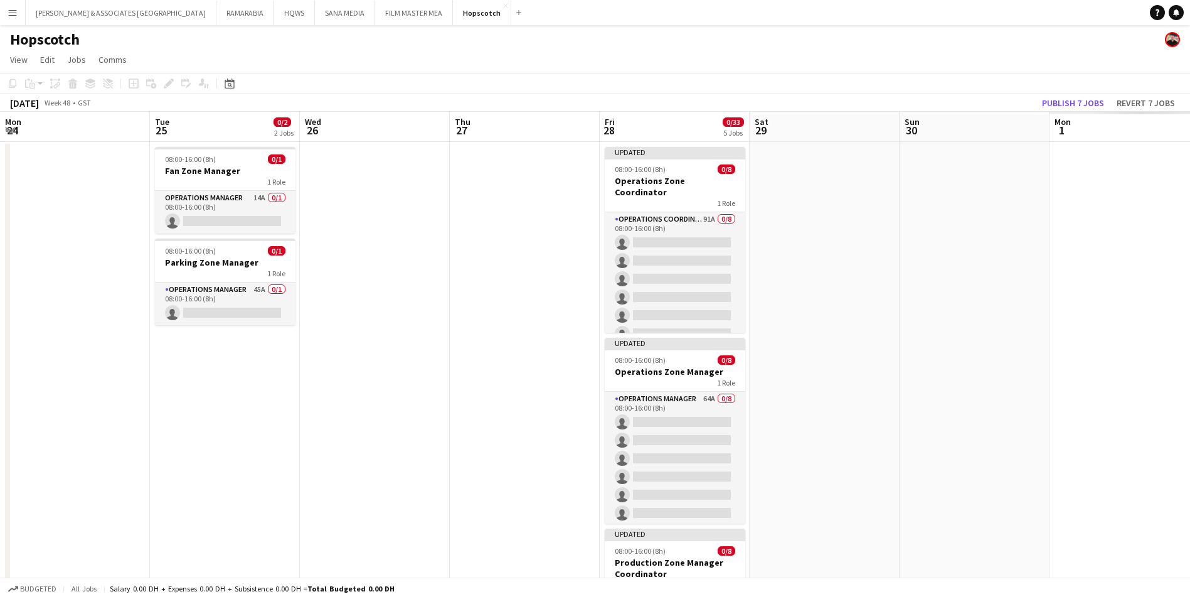
scroll to position [0, 432]
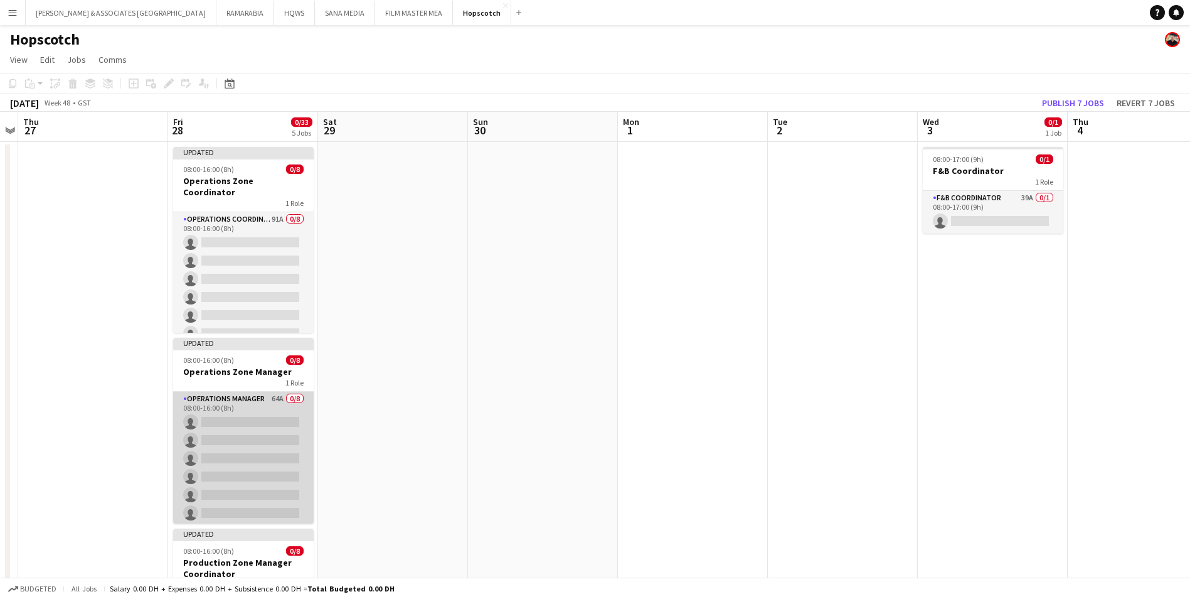
click at [243, 398] on app-card-role "Operations Manager 64A 0/8 08:00-16:00 (8h) single-neutral-actions single-neutr…" at bounding box center [243, 477] width 141 height 170
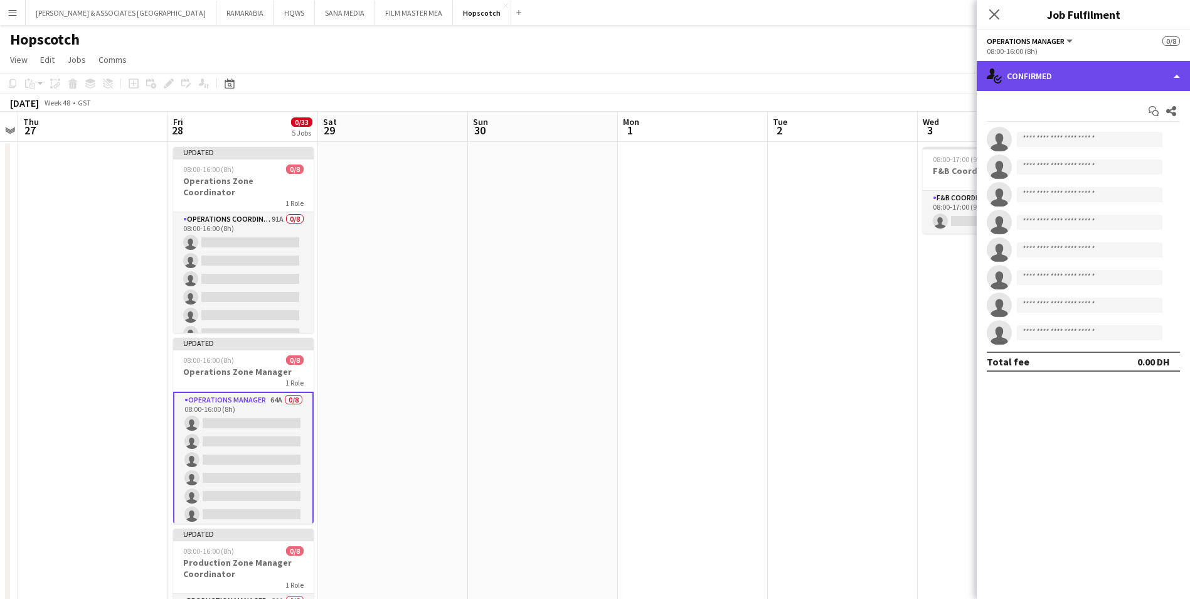
click at [1102, 77] on div "single-neutral-actions-check-2 Confirmed" at bounding box center [1083, 76] width 213 height 30
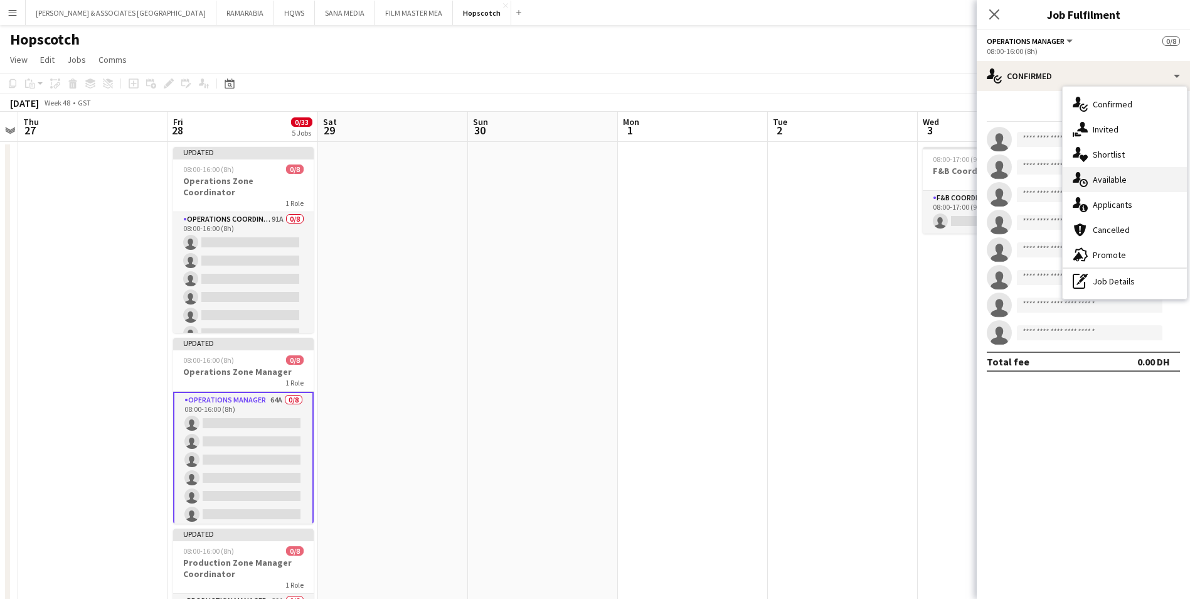
drag, startPoint x: 1130, startPoint y: 271, endPoint x: 1138, endPoint y: 180, distance: 91.4
click at [1138, 180] on div "single-neutral-actions-check-2 Confirmed single-neutral-actions-share-1 Invited…" at bounding box center [1125, 193] width 124 height 212
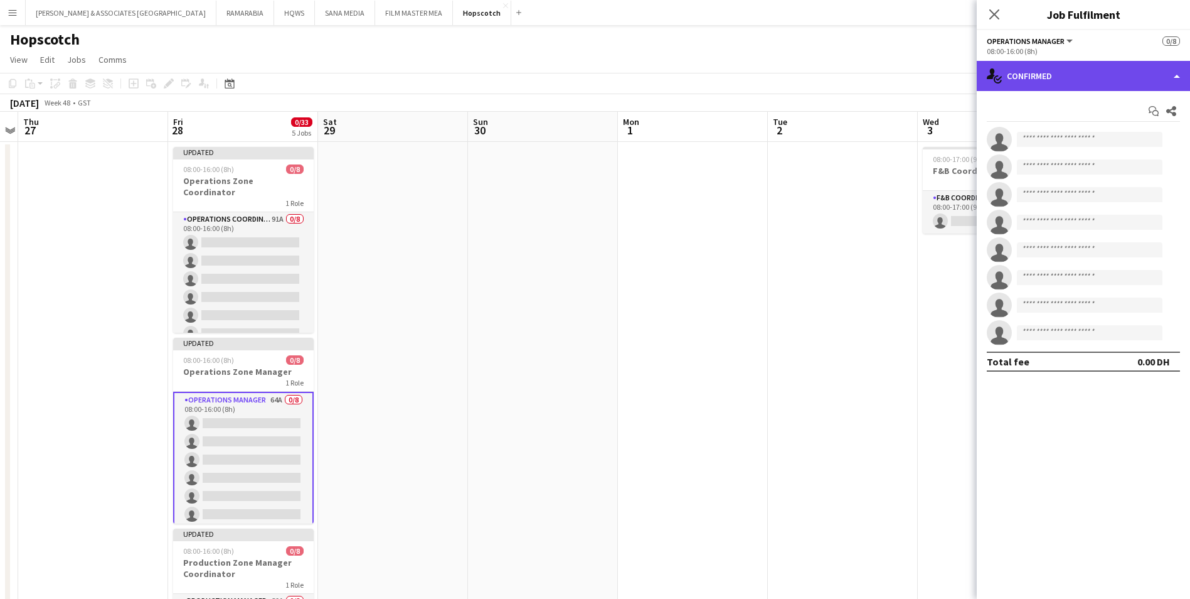
click at [1107, 71] on div "single-neutral-actions-check-2 Confirmed" at bounding box center [1083, 76] width 213 height 30
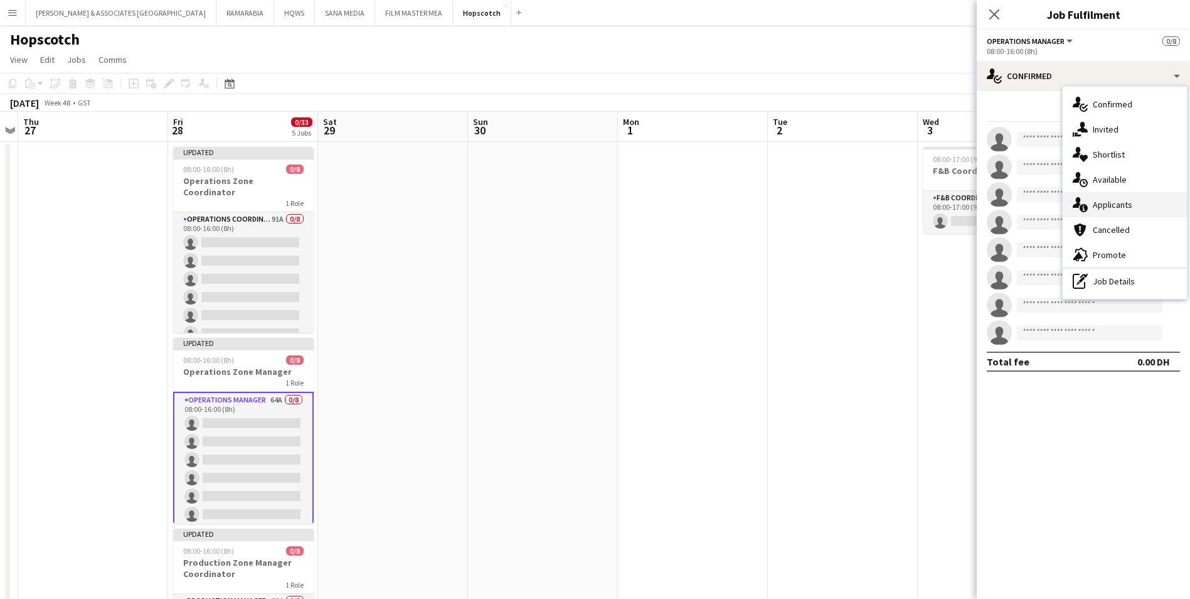
click at [1101, 201] on span "Applicants" at bounding box center [1113, 204] width 40 height 11
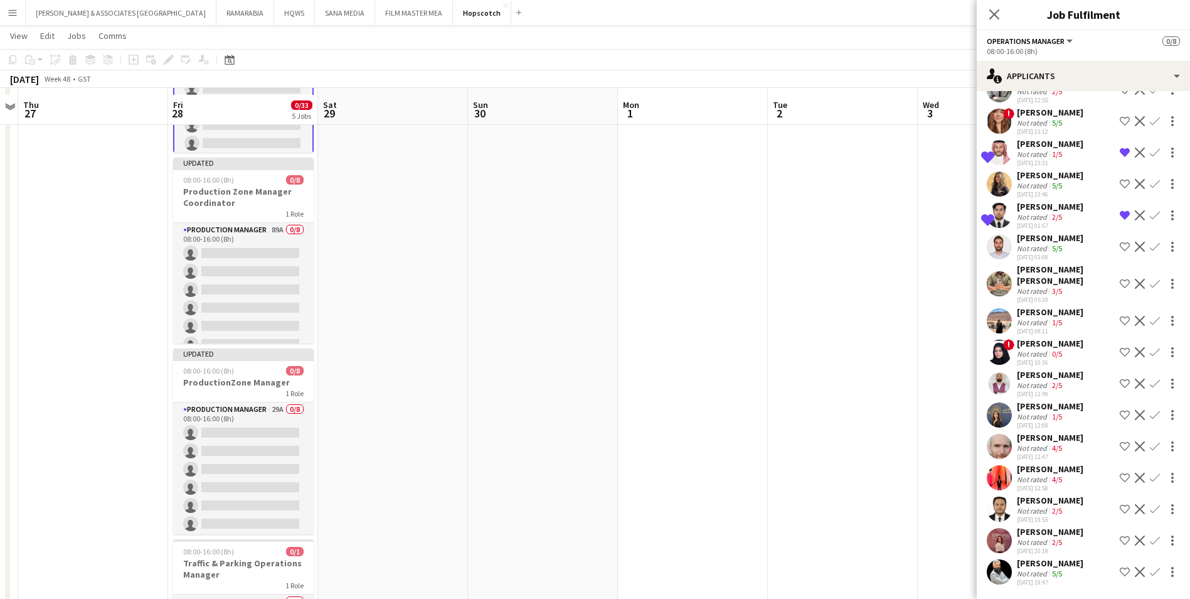
scroll to position [377, 0]
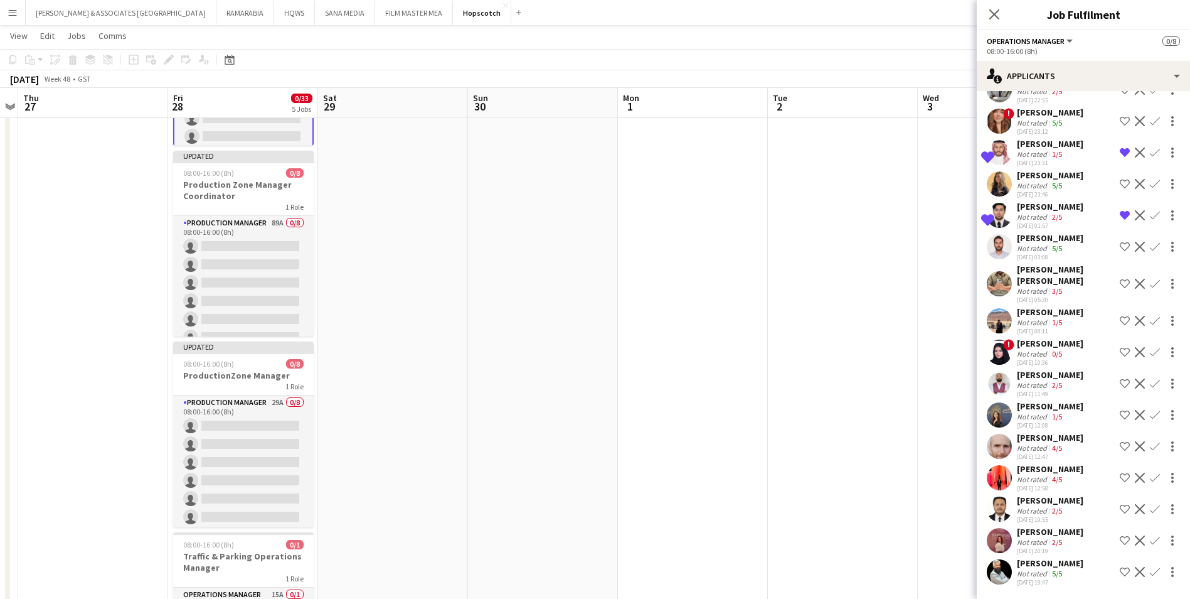
click at [1058, 566] on div "[PERSON_NAME]" at bounding box center [1050, 562] width 67 height 11
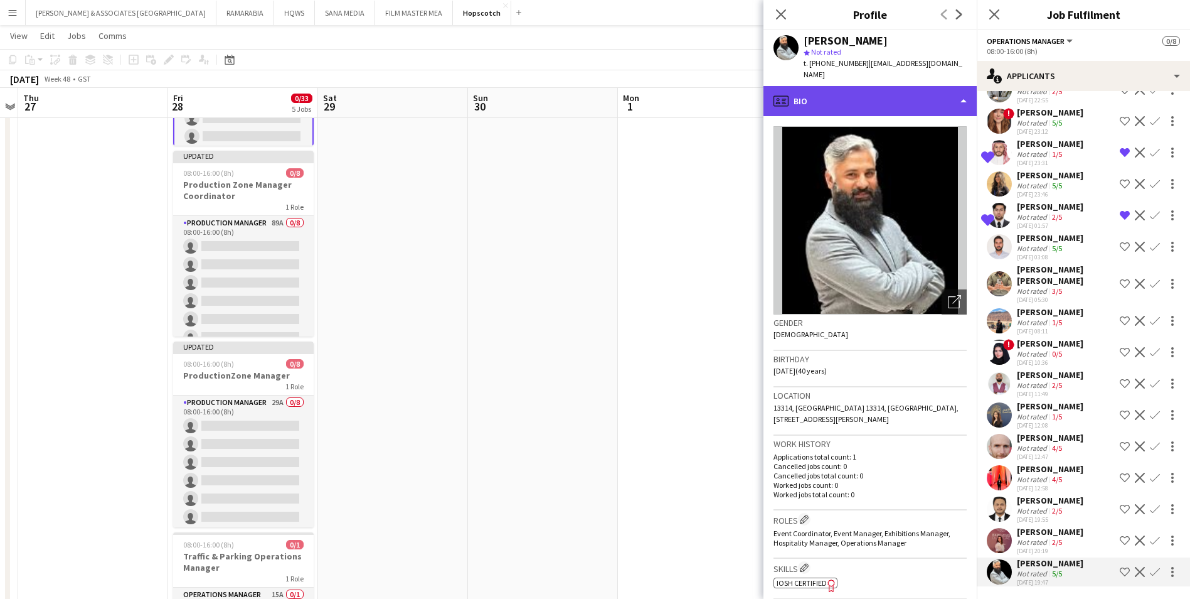
click at [938, 94] on div "profile Bio" at bounding box center [870, 101] width 213 height 30
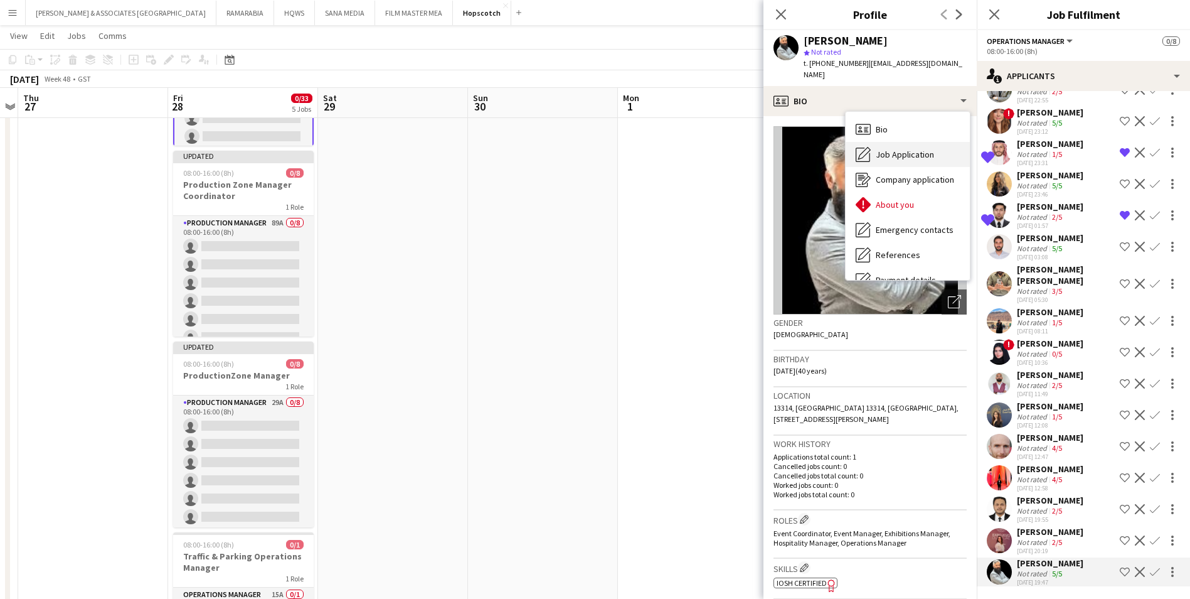
click at [934, 142] on div "Job Application Job Application" at bounding box center [908, 154] width 124 height 25
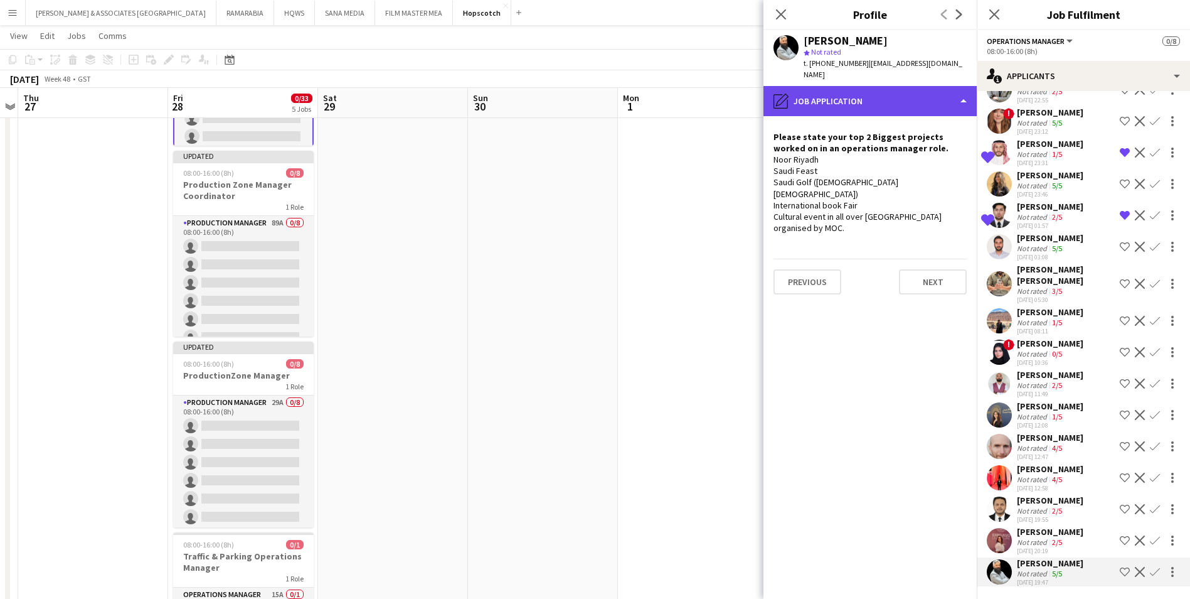
click at [917, 90] on div "pencil4 Job Application" at bounding box center [870, 101] width 213 height 30
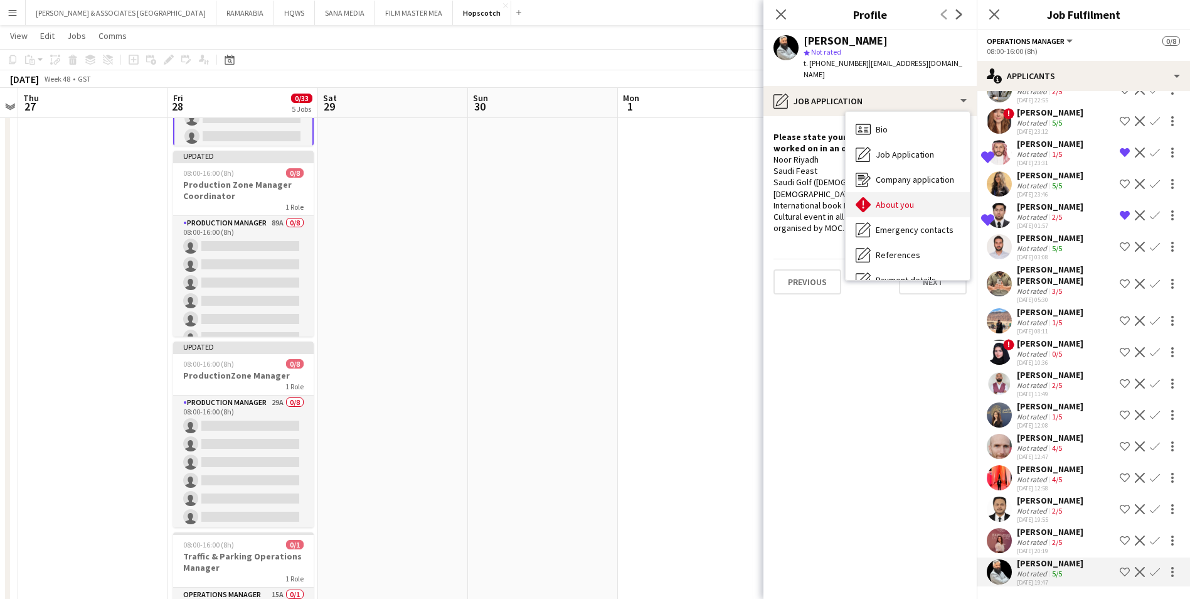
click at [921, 197] on div "About you About you" at bounding box center [908, 204] width 124 height 25
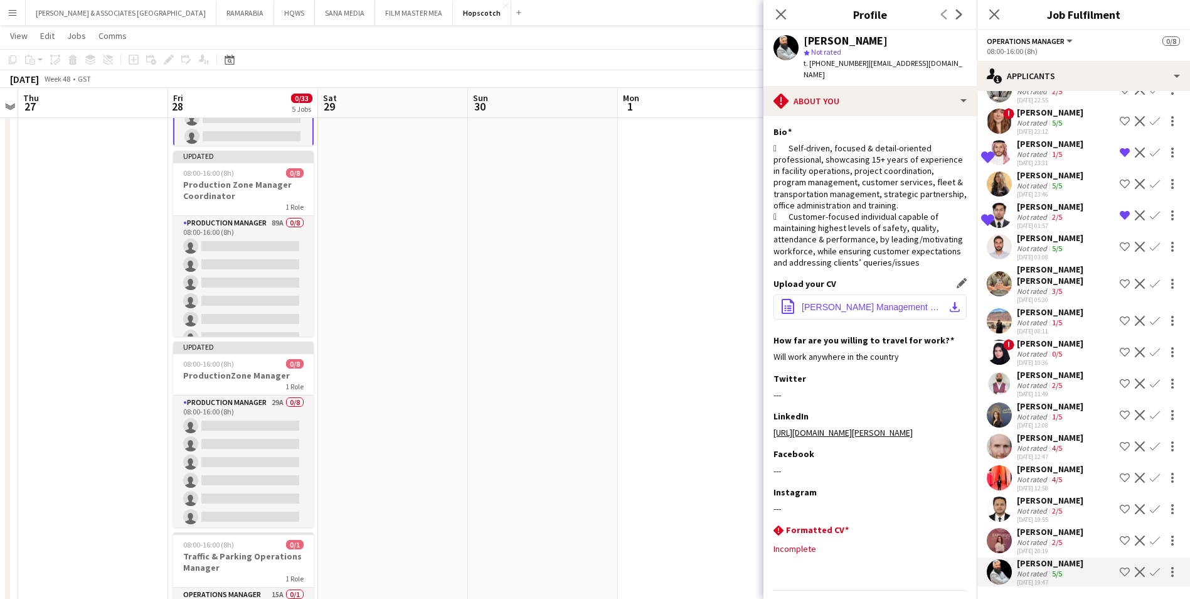
click at [850, 302] on span "[PERSON_NAME] Management Specialist (Operation - commercial).docx" at bounding box center [873, 307] width 142 height 10
click at [1010, 238] on div at bounding box center [999, 246] width 25 height 25
